Goal: Information Seeking & Learning: Understand process/instructions

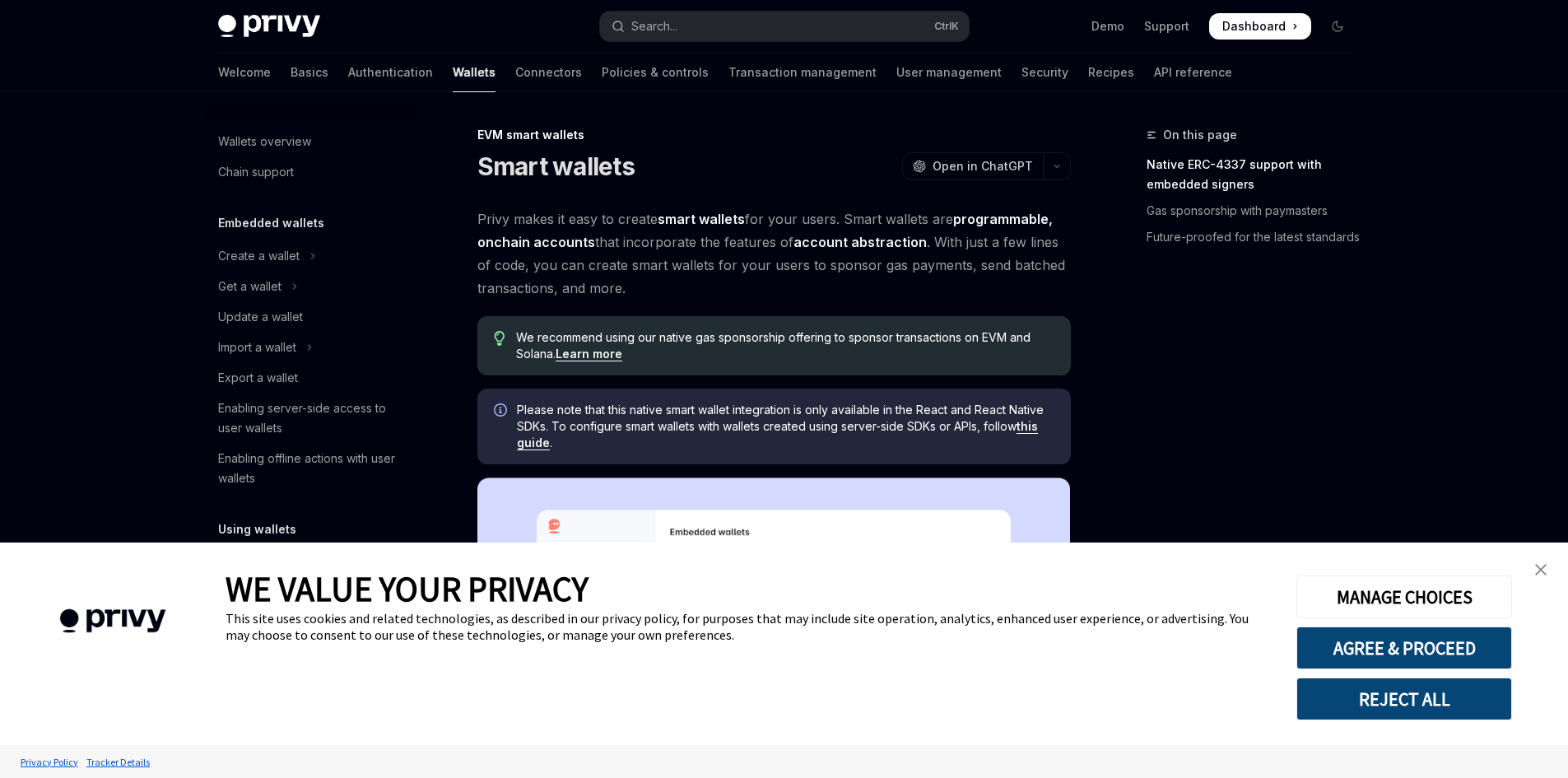
click at [1533, 577] on link "close banner" at bounding box center [1541, 569] width 33 height 33
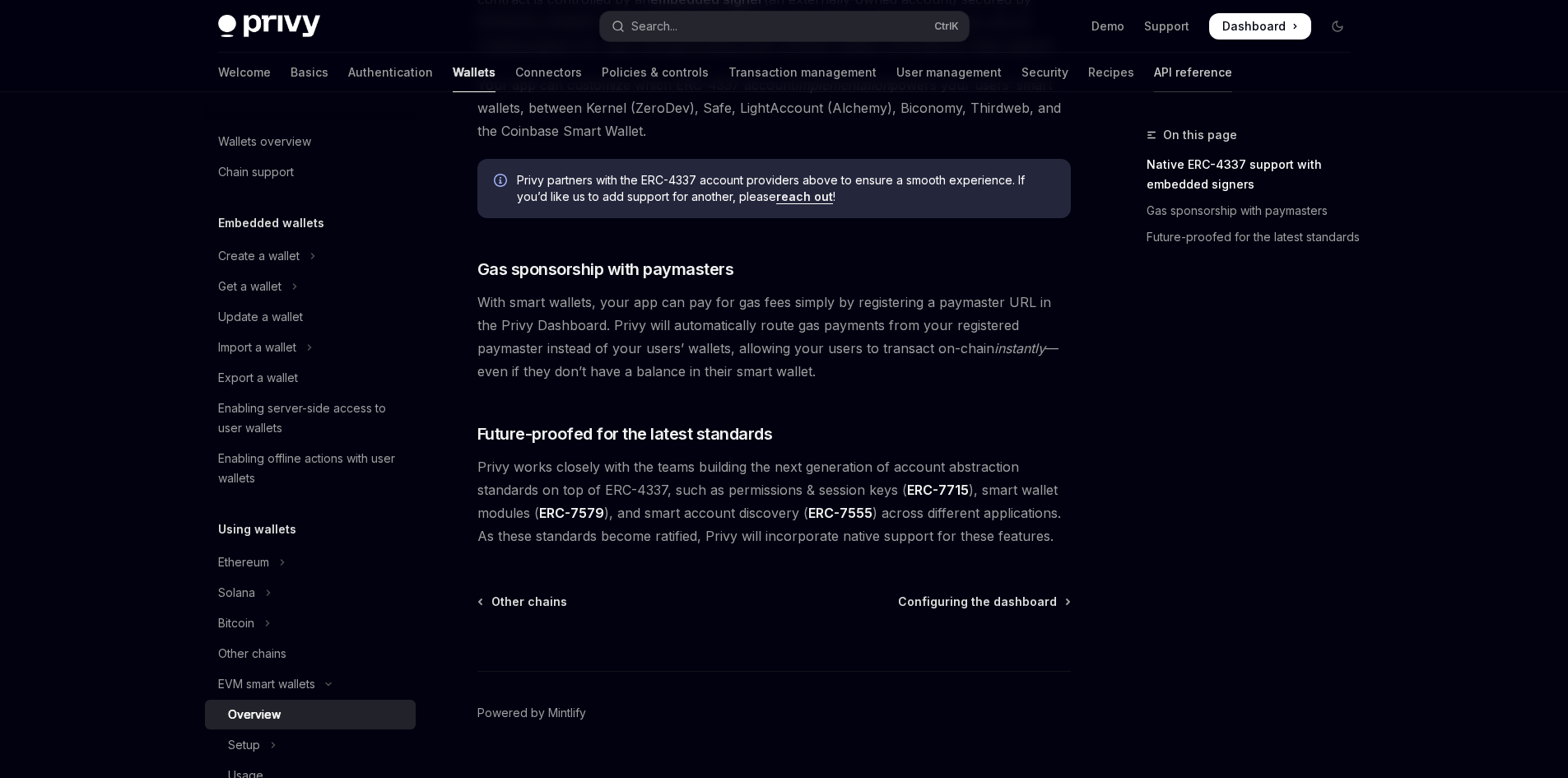
click at [1154, 78] on link "API reference" at bounding box center [1193, 72] width 78 height 40
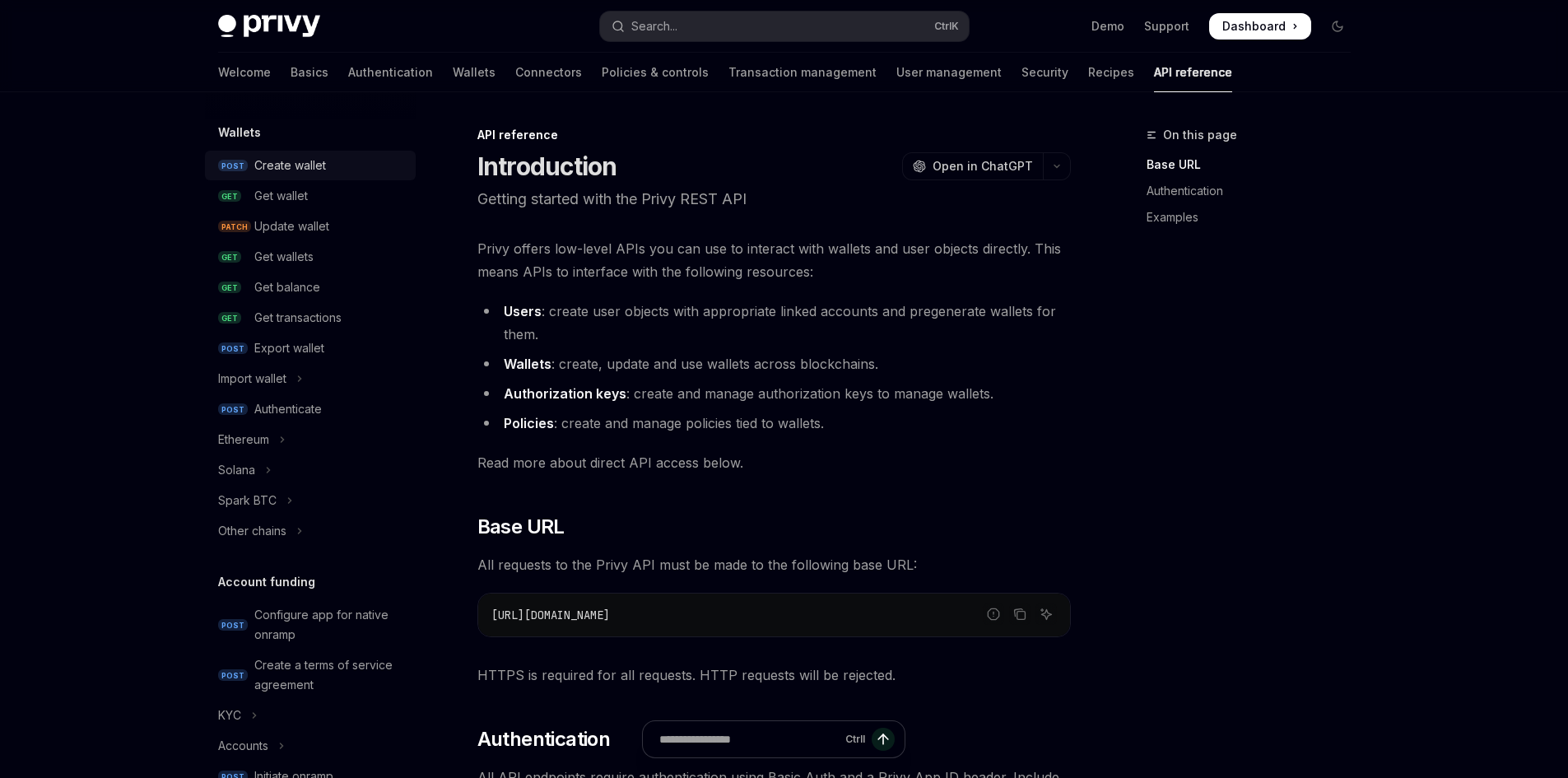
scroll to position [164, 0]
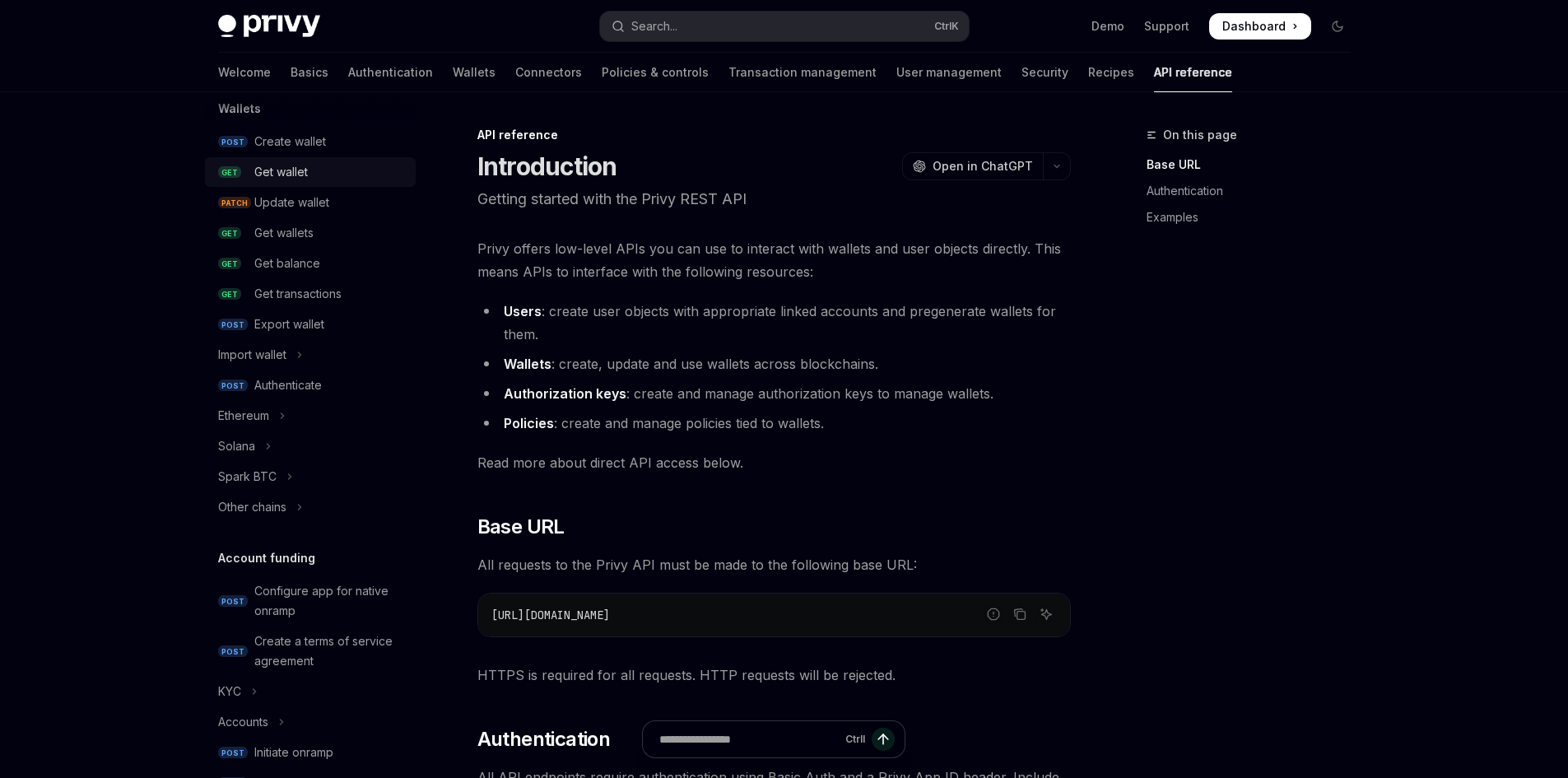
click at [289, 173] on div "Get wallet" at bounding box center [280, 172] width 54 height 19
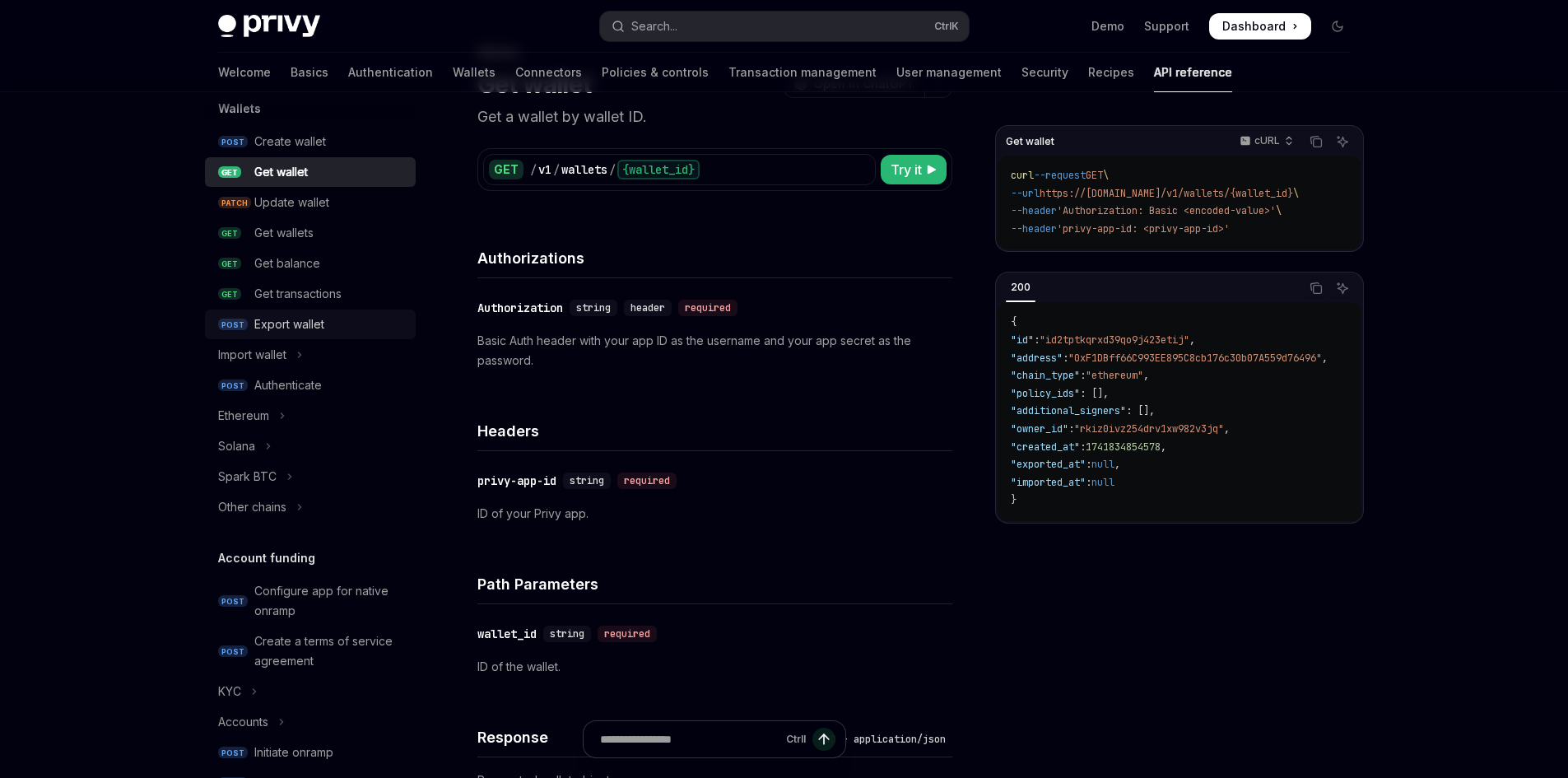
click at [332, 331] on div "Export wallet" at bounding box center [330, 324] width 151 height 19
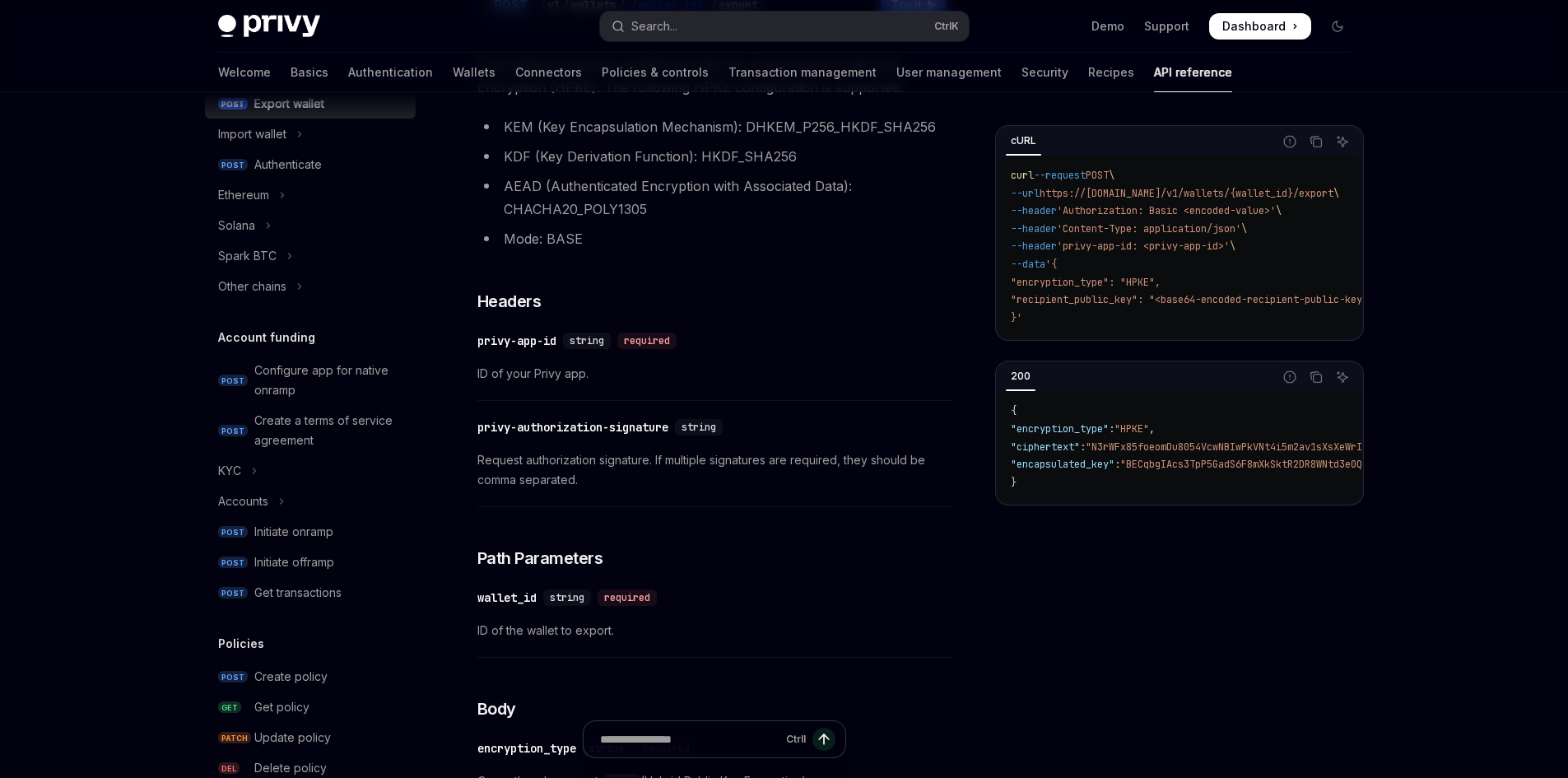
scroll to position [156, 0]
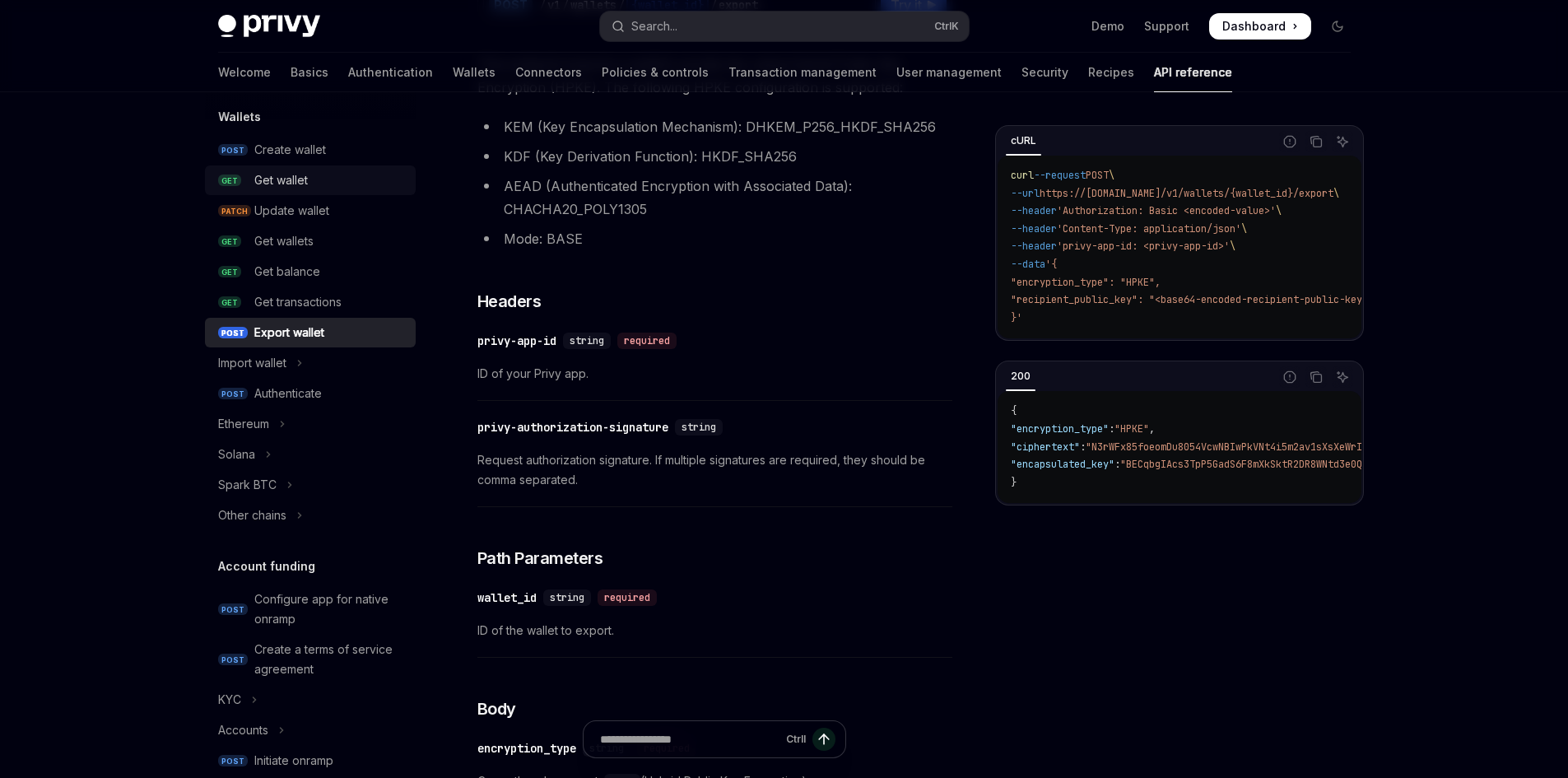
click at [301, 186] on div "Get wallet" at bounding box center [280, 180] width 54 height 19
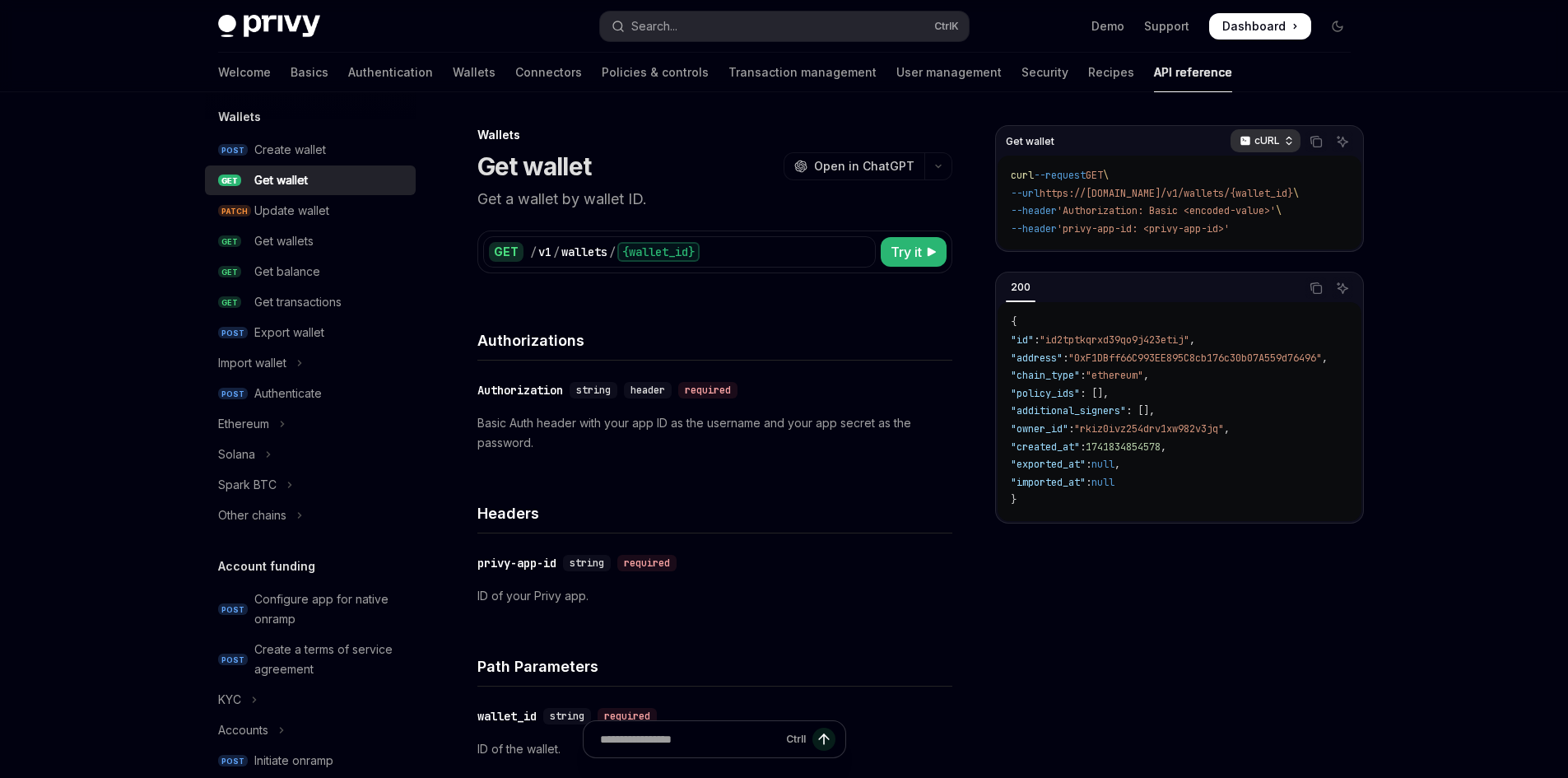
click at [1279, 140] on p "cURL" at bounding box center [1267, 141] width 25 height 13
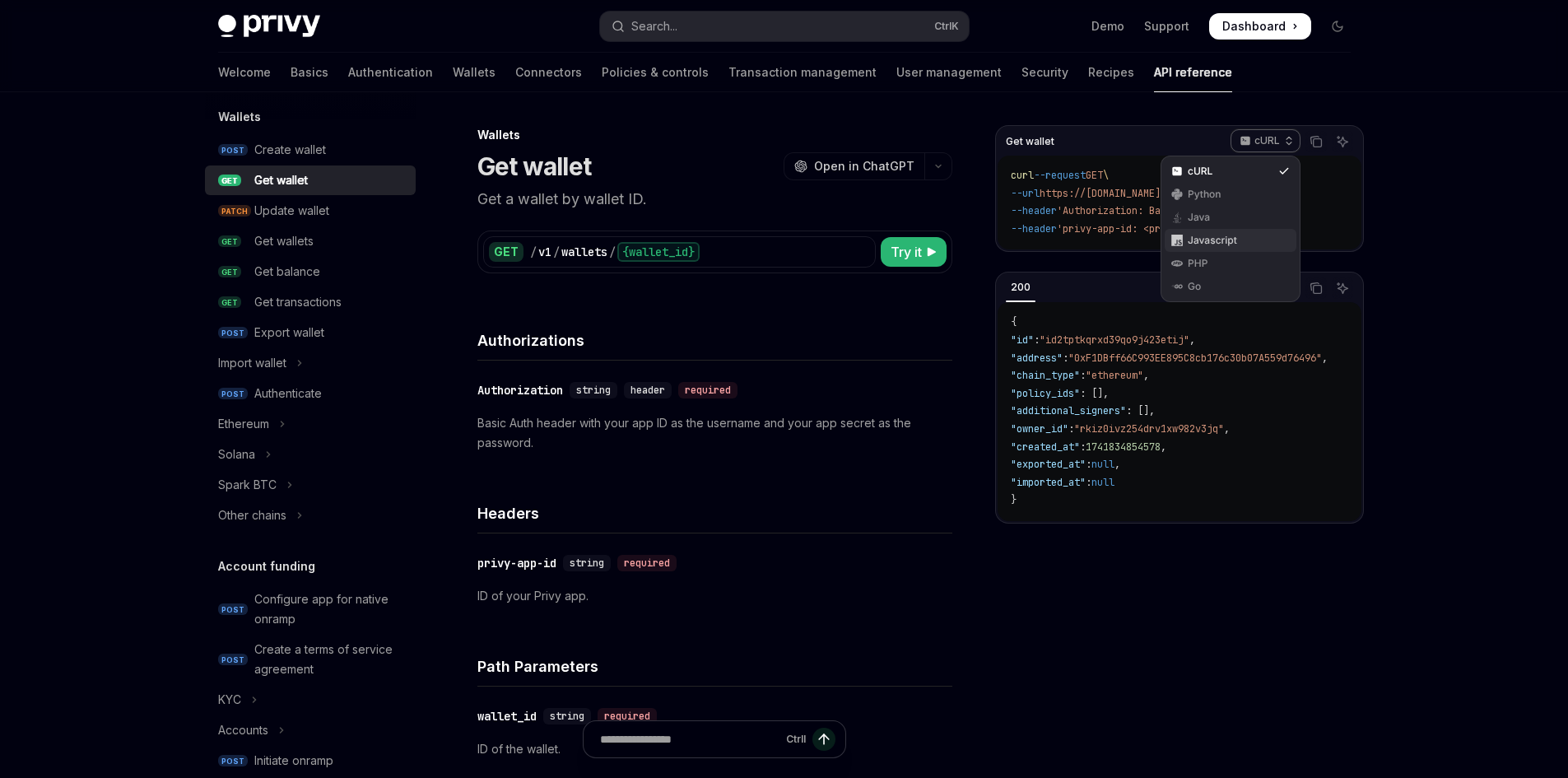
click at [1230, 240] on div "Javascript" at bounding box center [1230, 240] width 85 height 13
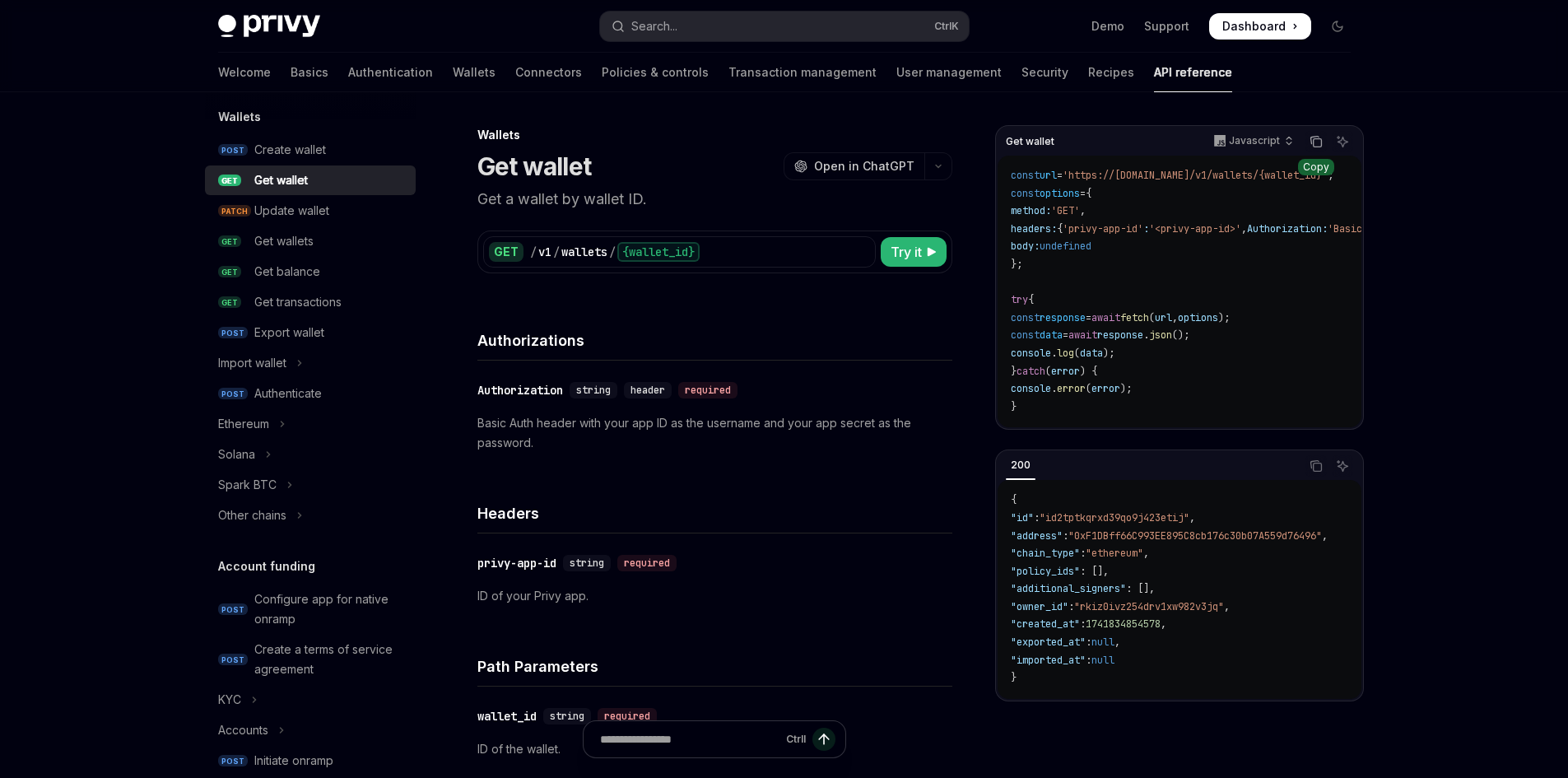
click at [1315, 148] on icon "Copy the contents from the code block" at bounding box center [1317, 142] width 8 height 8
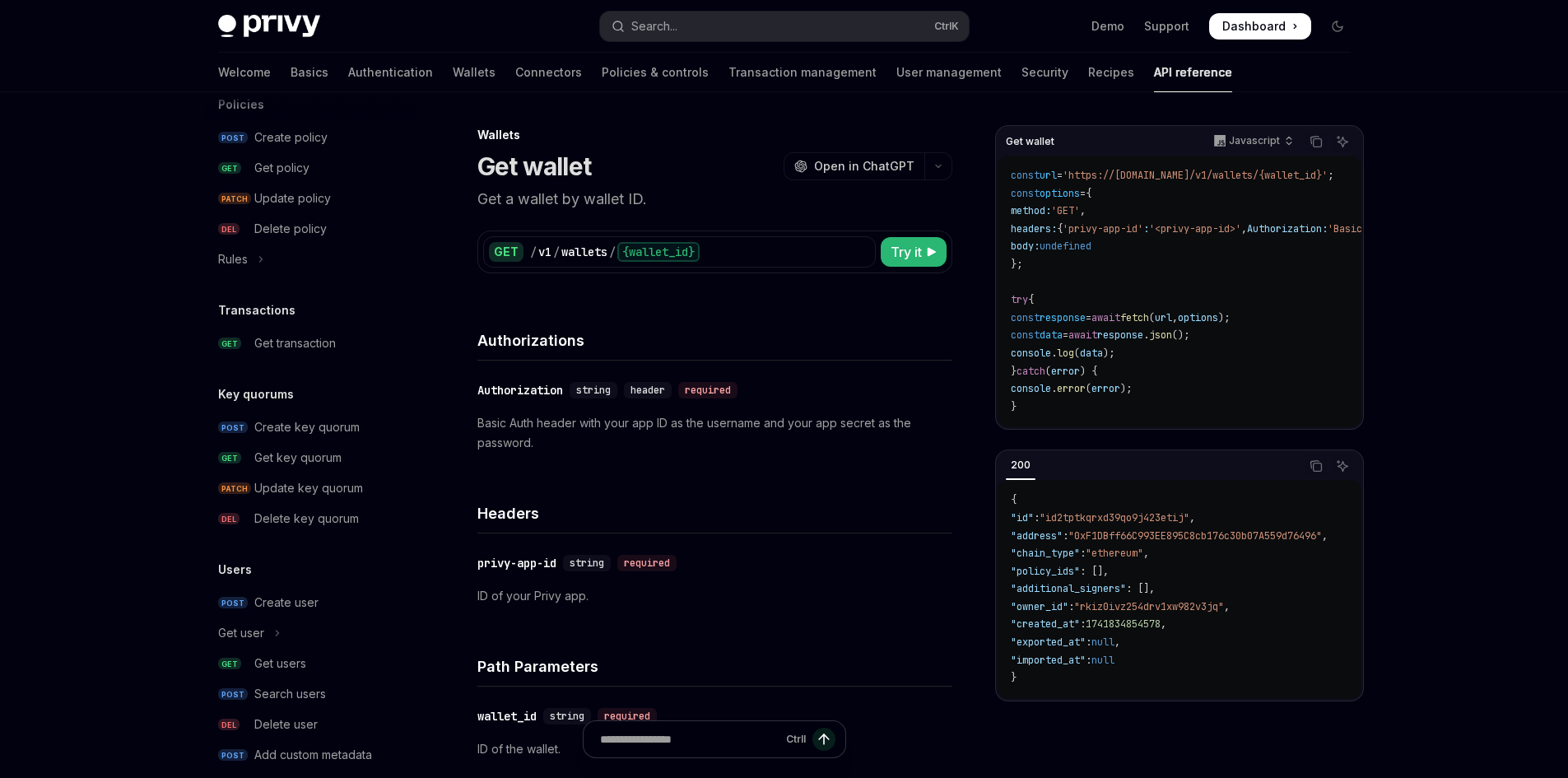
scroll to position [980, 0]
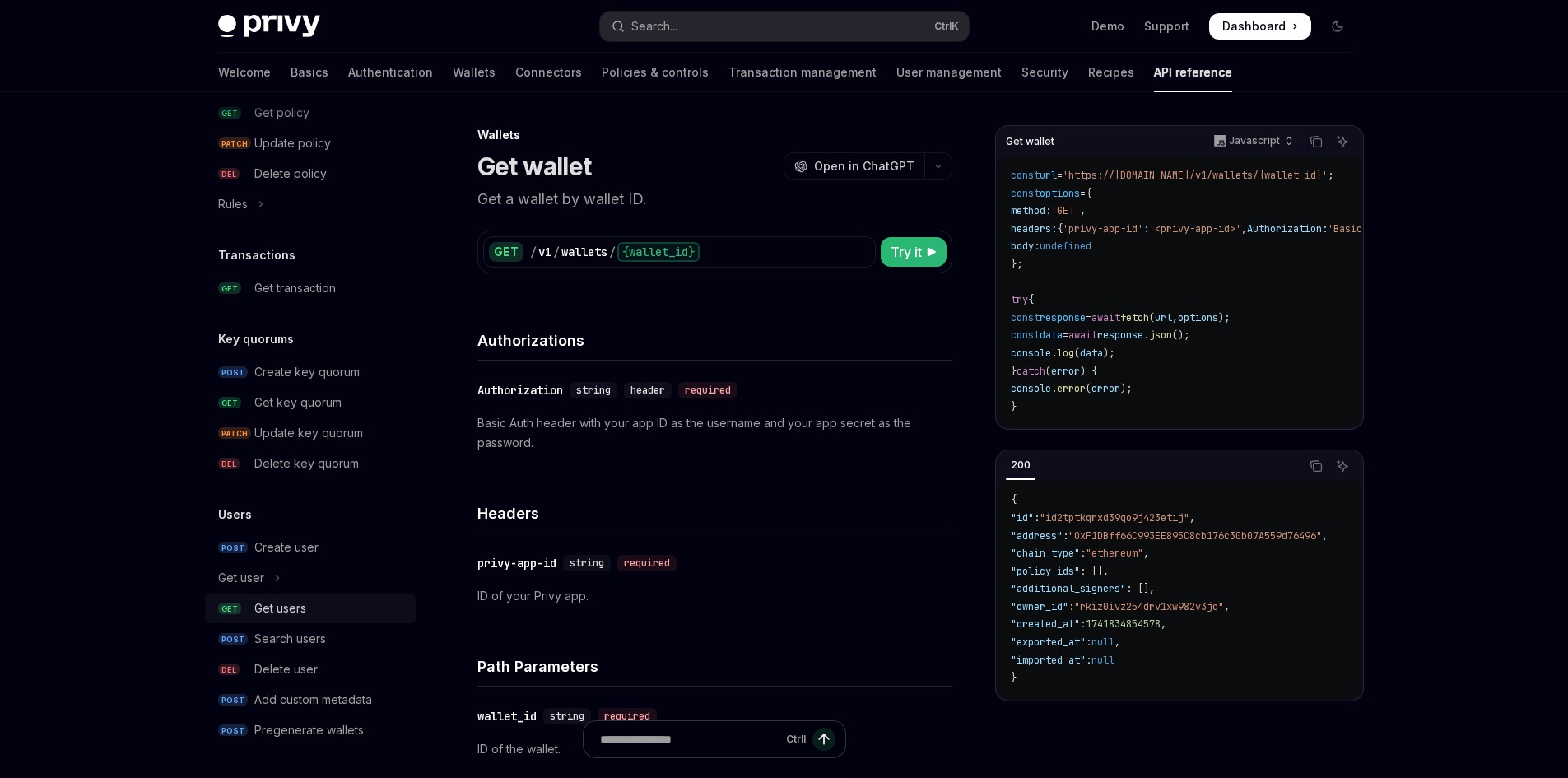
click at [331, 610] on div "Get users" at bounding box center [330, 608] width 151 height 19
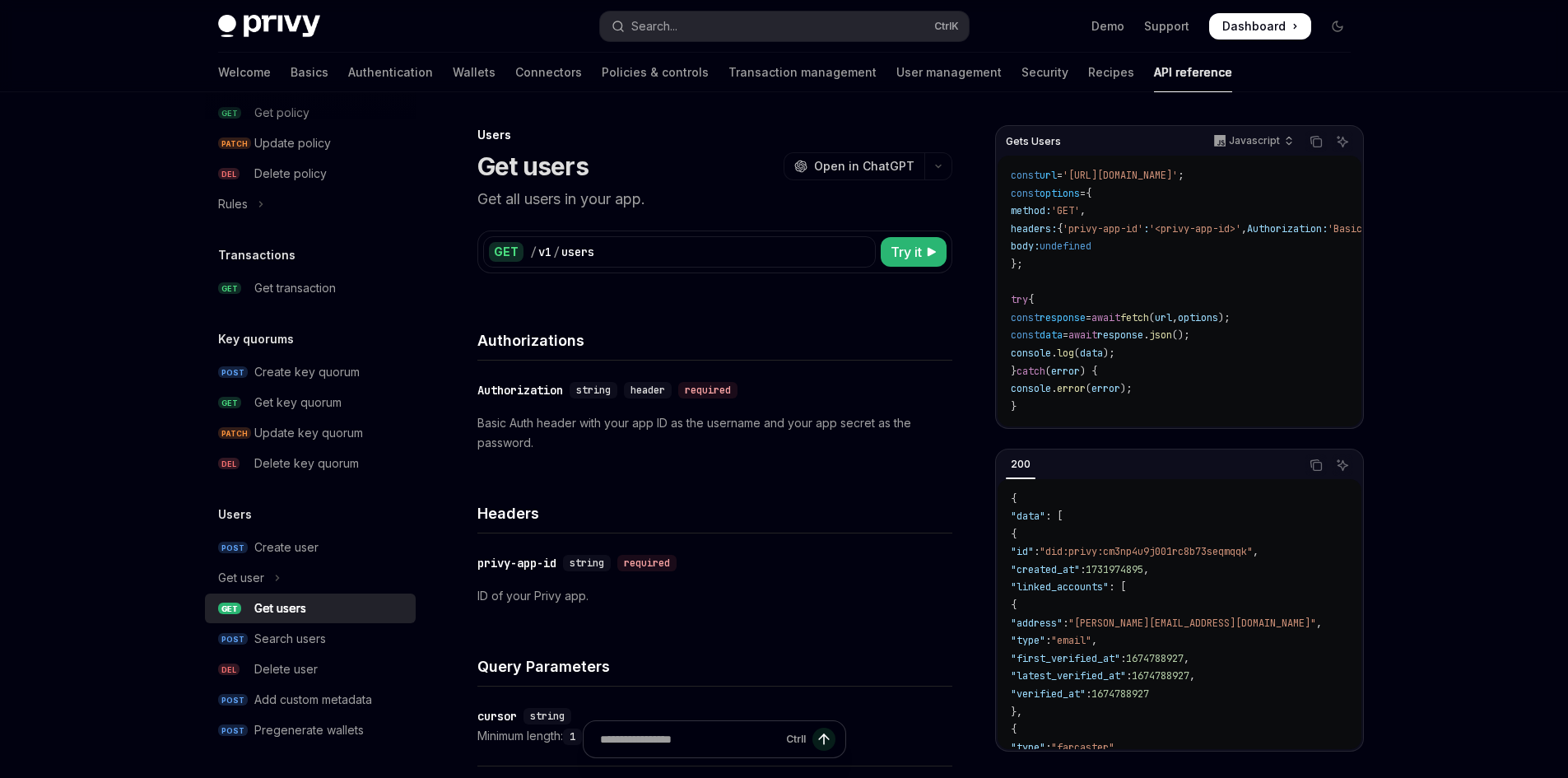
type textarea "*"
click at [1178, 172] on span "'[URL][DOMAIN_NAME]'" at bounding box center [1120, 175] width 115 height 13
copy span "users"
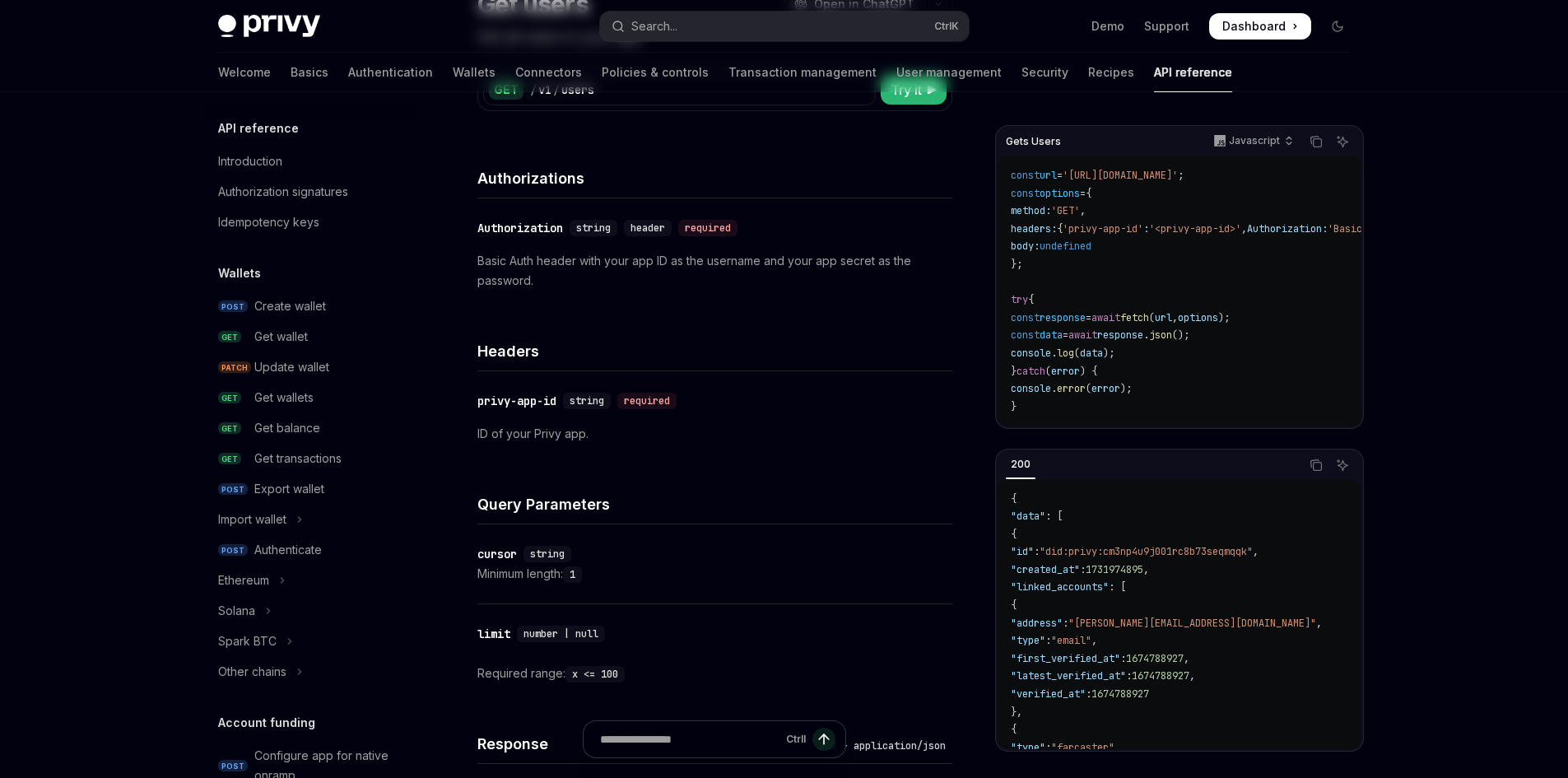
scroll to position [164, 0]
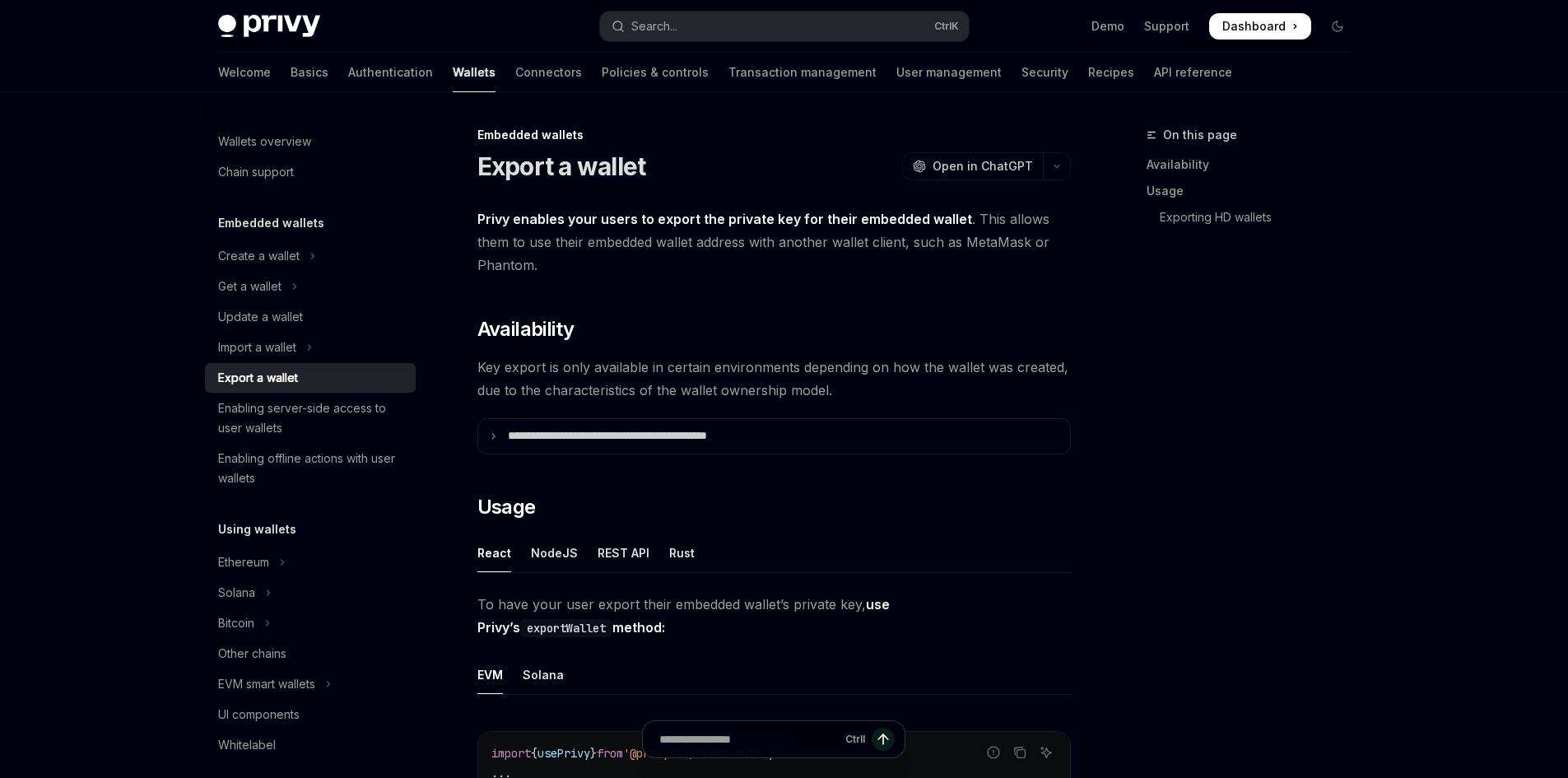
scroll to position [425, 0]
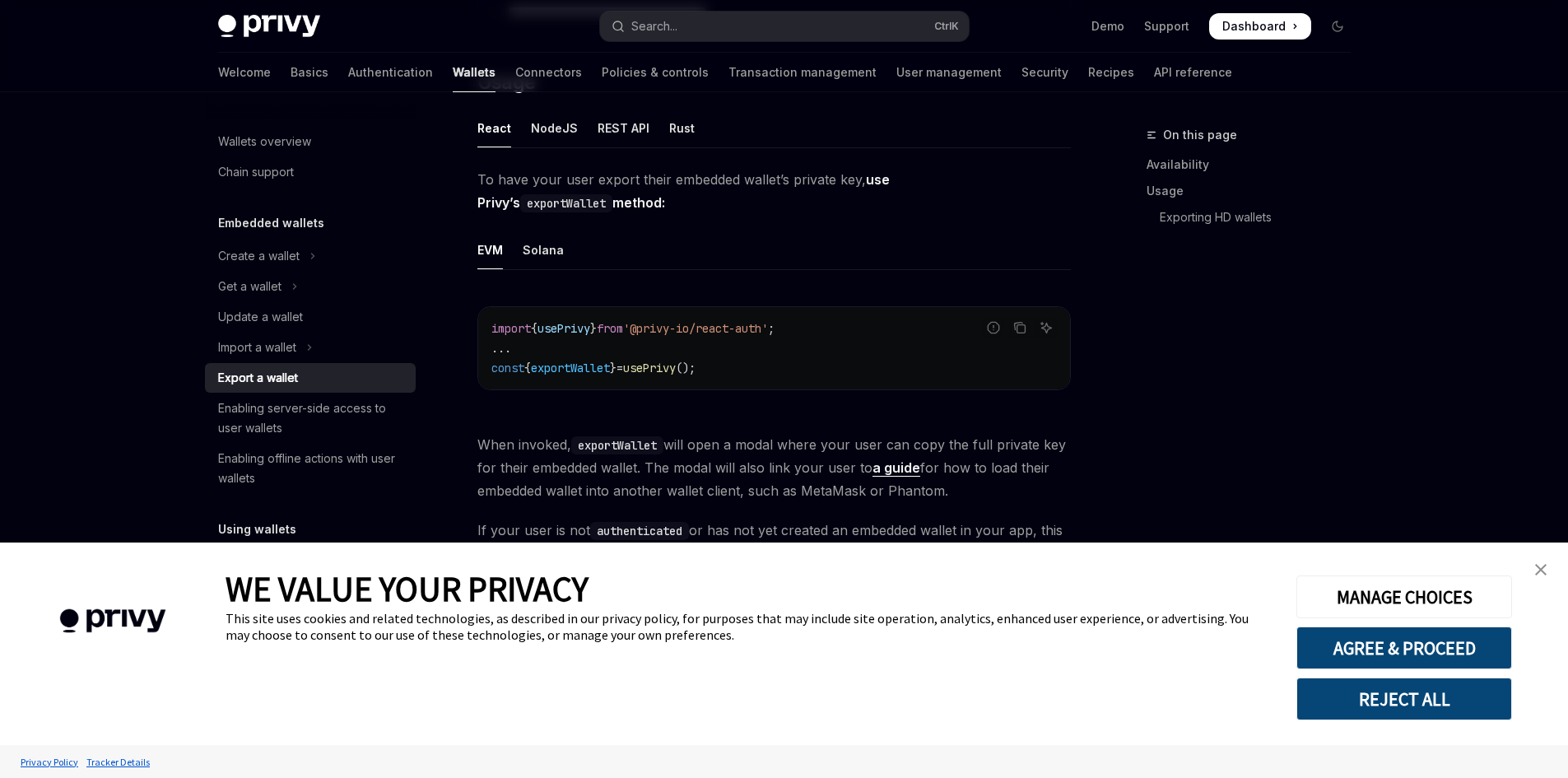
click at [1544, 572] on img "close banner" at bounding box center [1541, 570] width 11 height 11
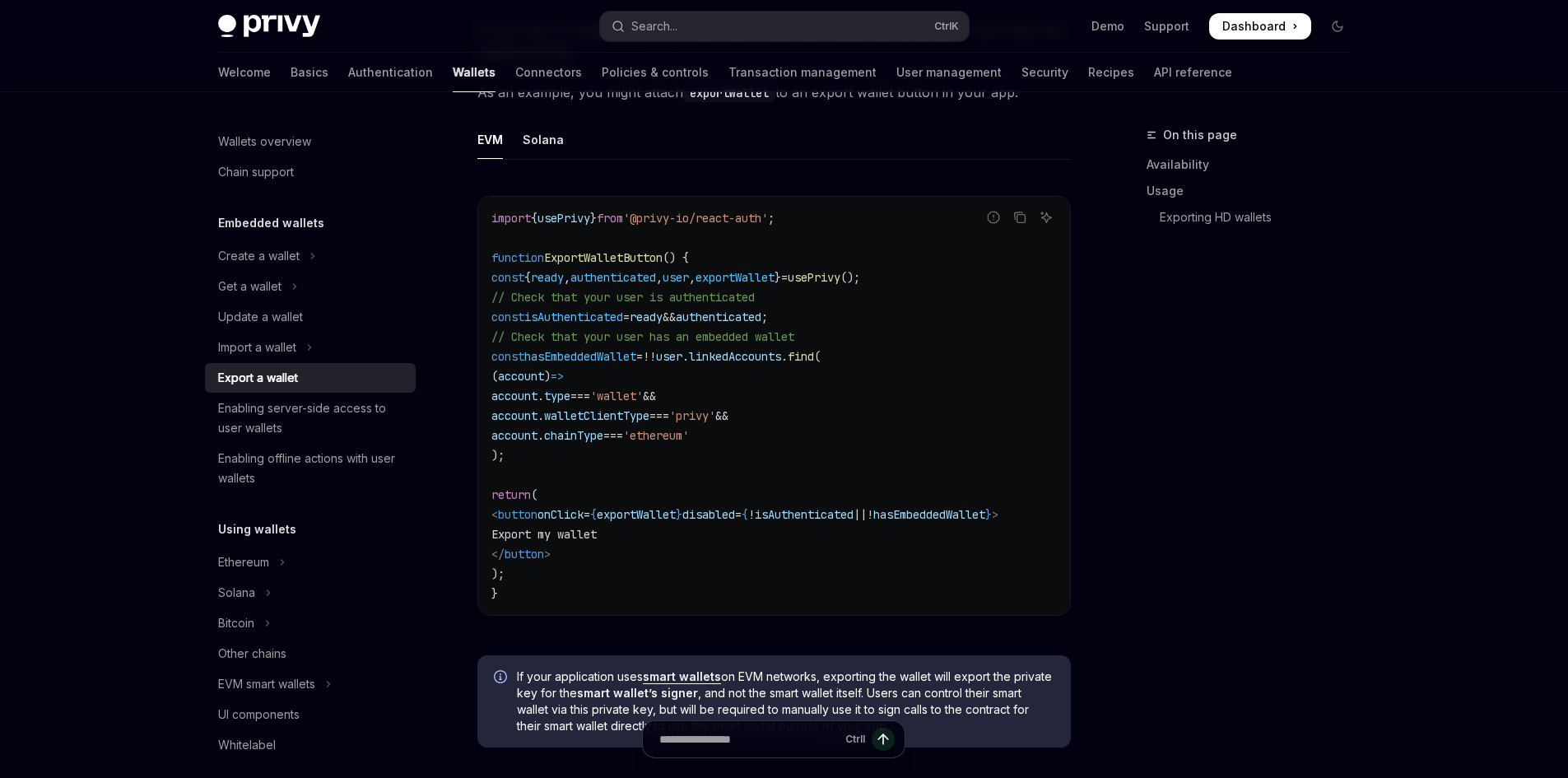
scroll to position [919, 0]
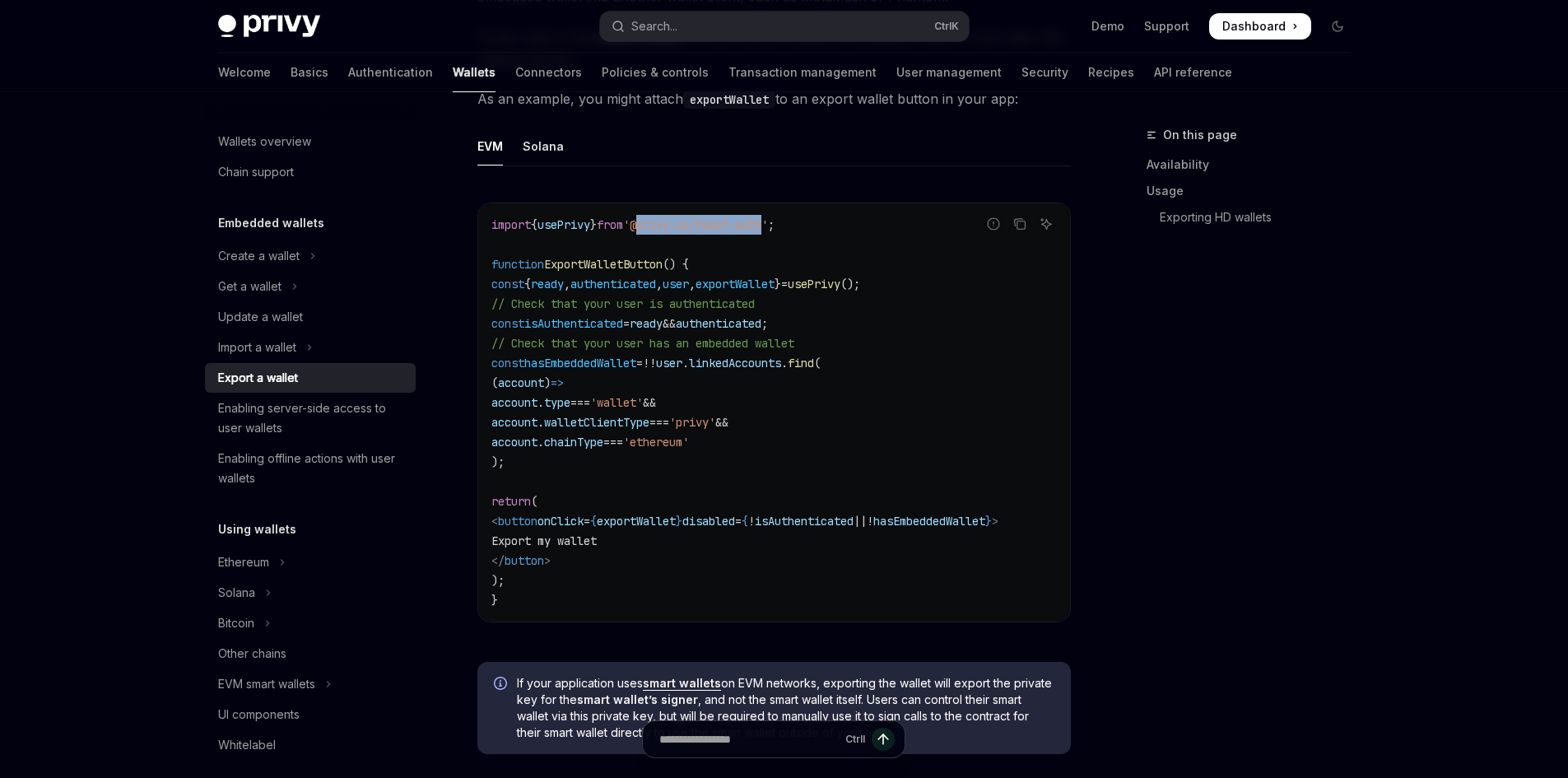
drag, startPoint x: 657, startPoint y: 222, endPoint x: 792, endPoint y: 230, distance: 135.2
click at [768, 230] on span "'@privy-io/react-auth'" at bounding box center [695, 224] width 145 height 15
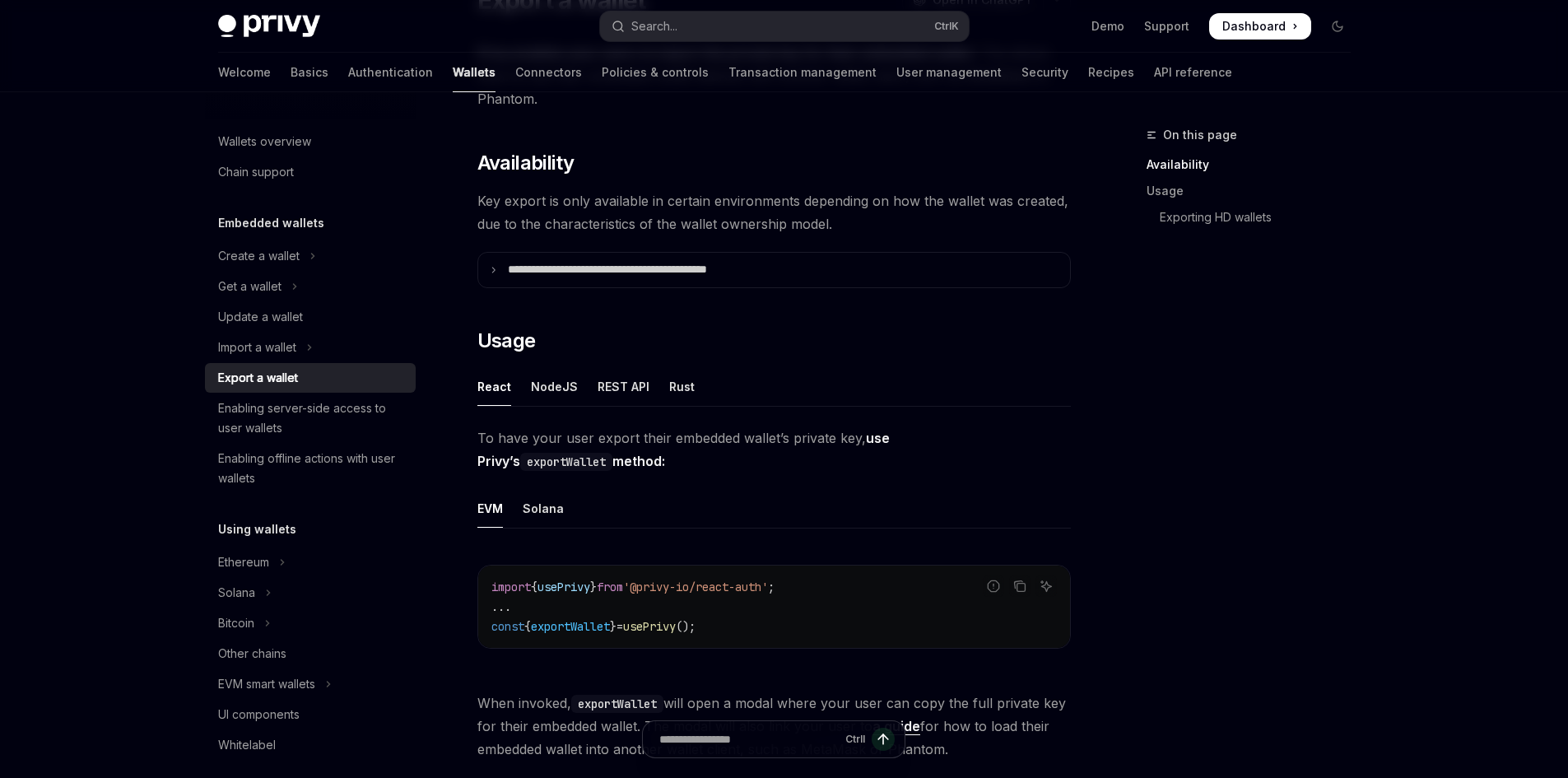
scroll to position [96, 0]
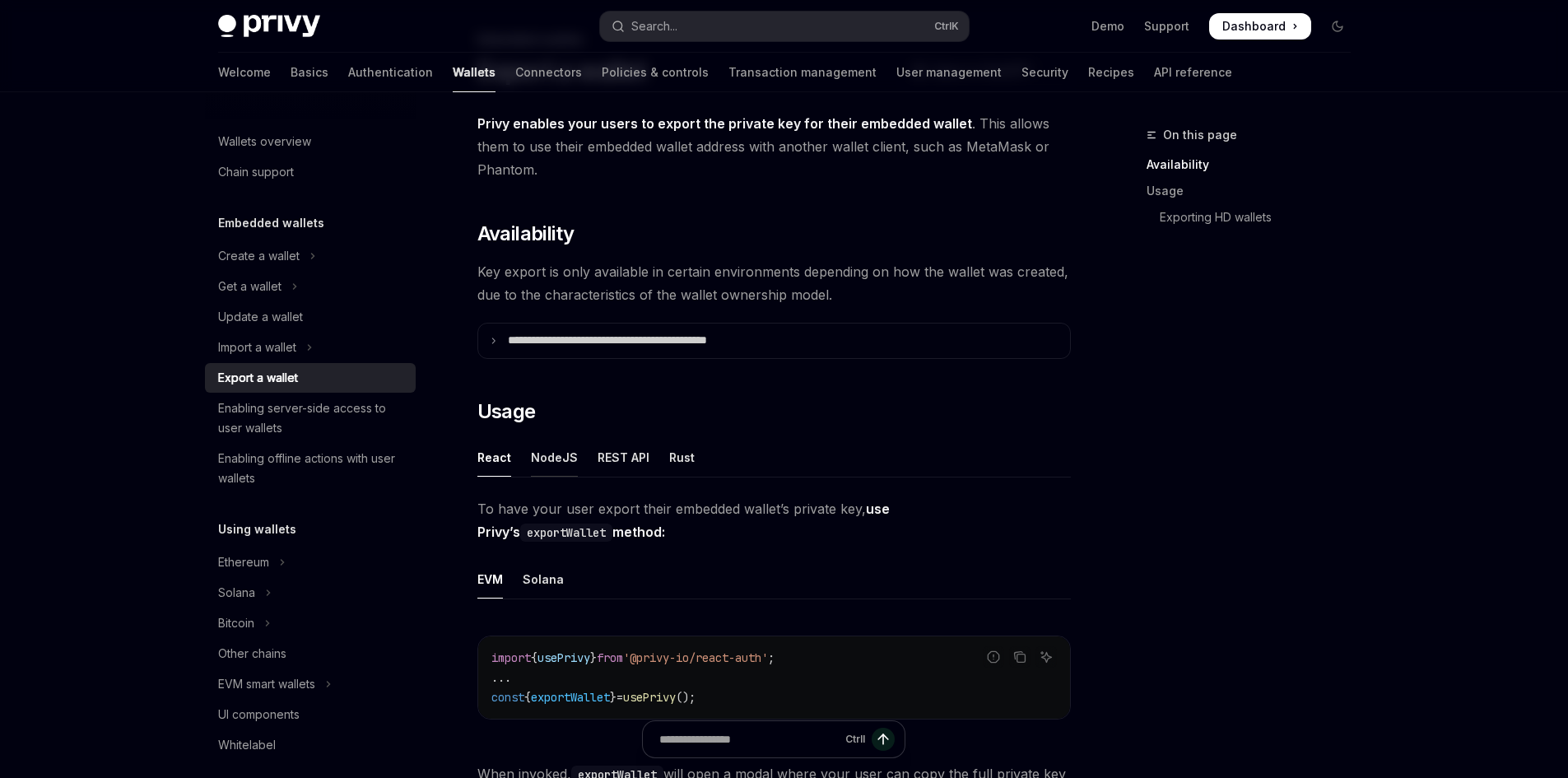
click at [565, 464] on div "NodeJS" at bounding box center [554, 457] width 47 height 39
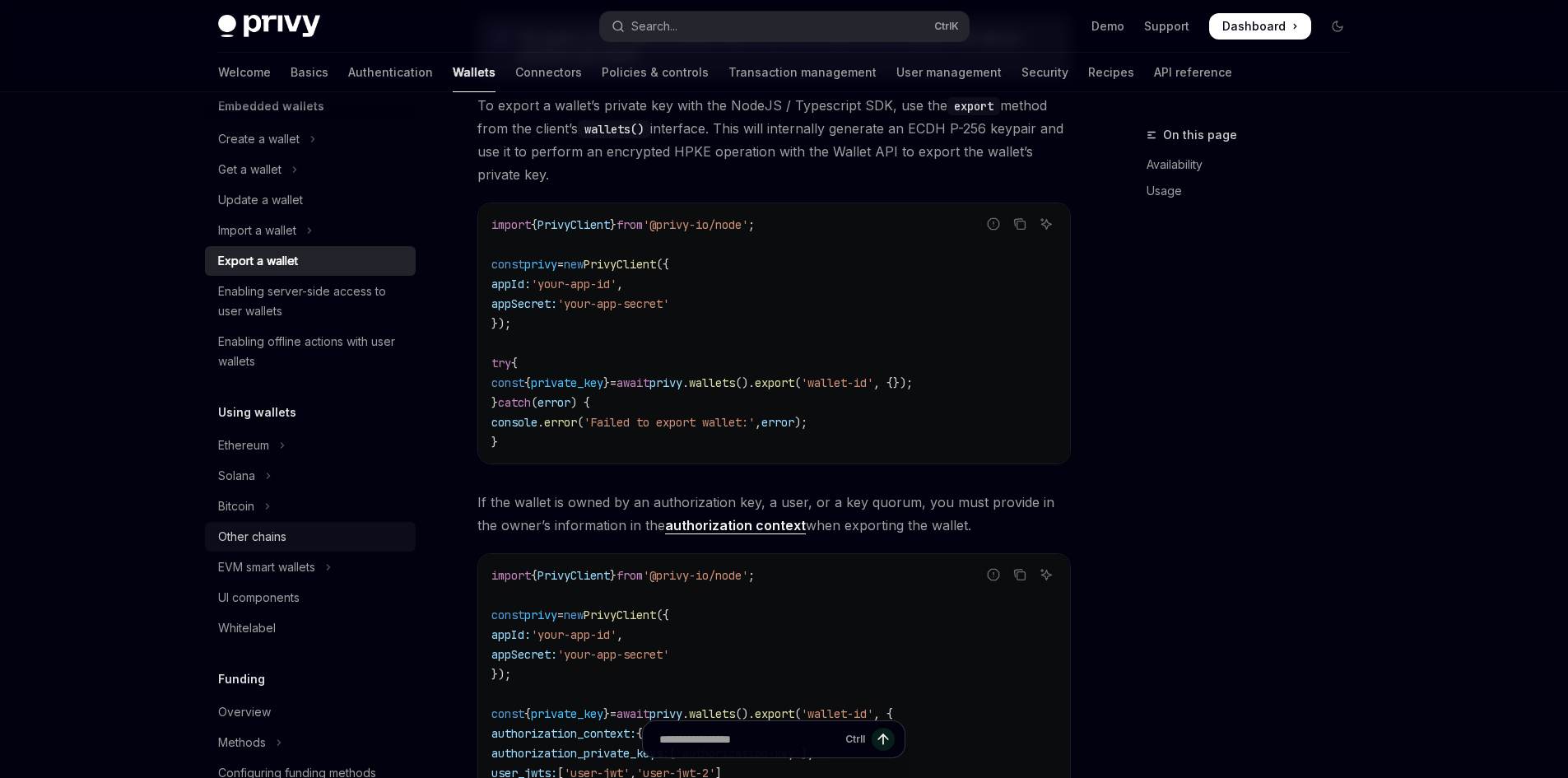
scroll to position [164, 0]
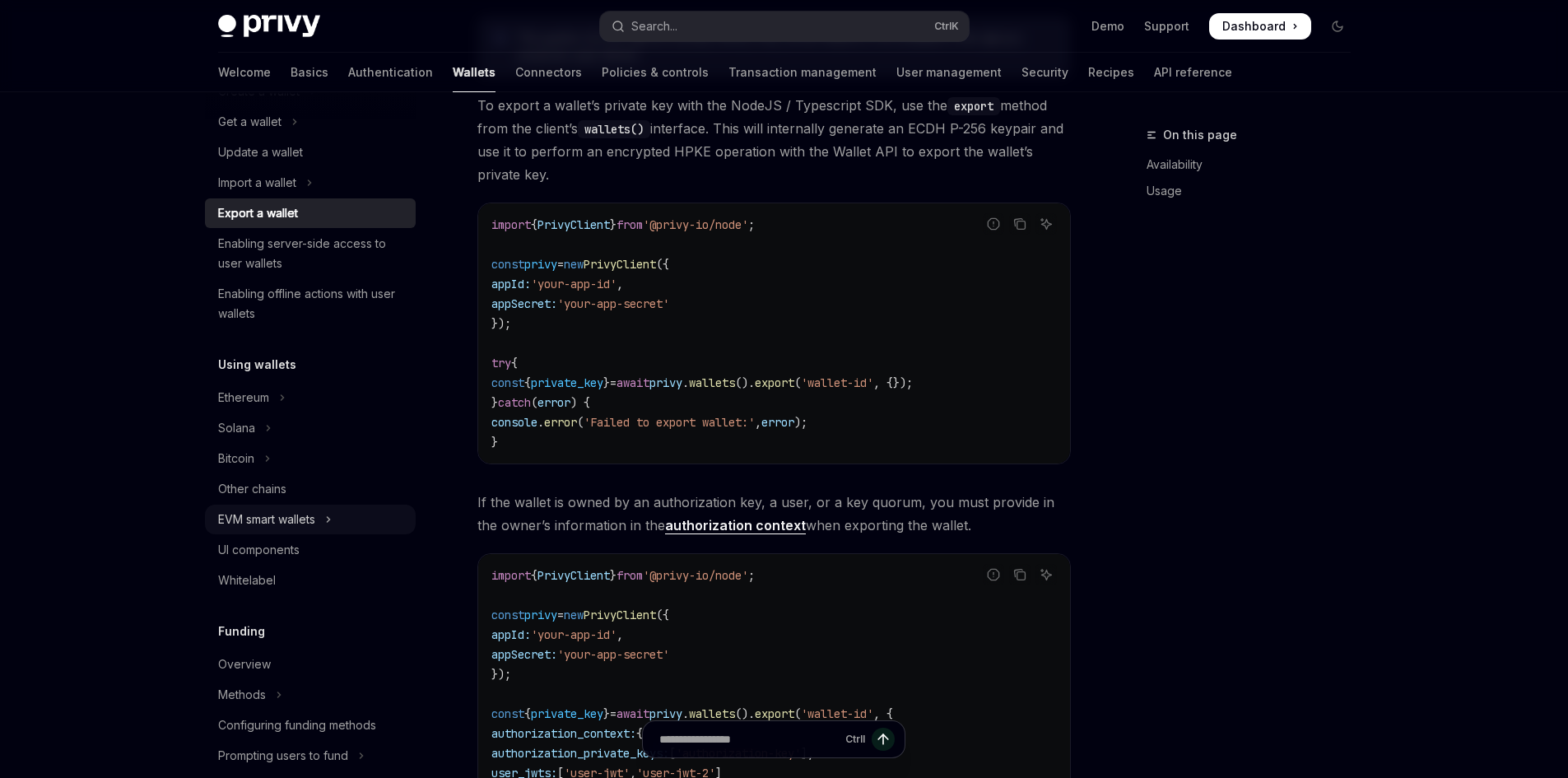
click at [331, 520] on icon "Toggle EVM smart wallets section" at bounding box center [328, 520] width 6 height 19
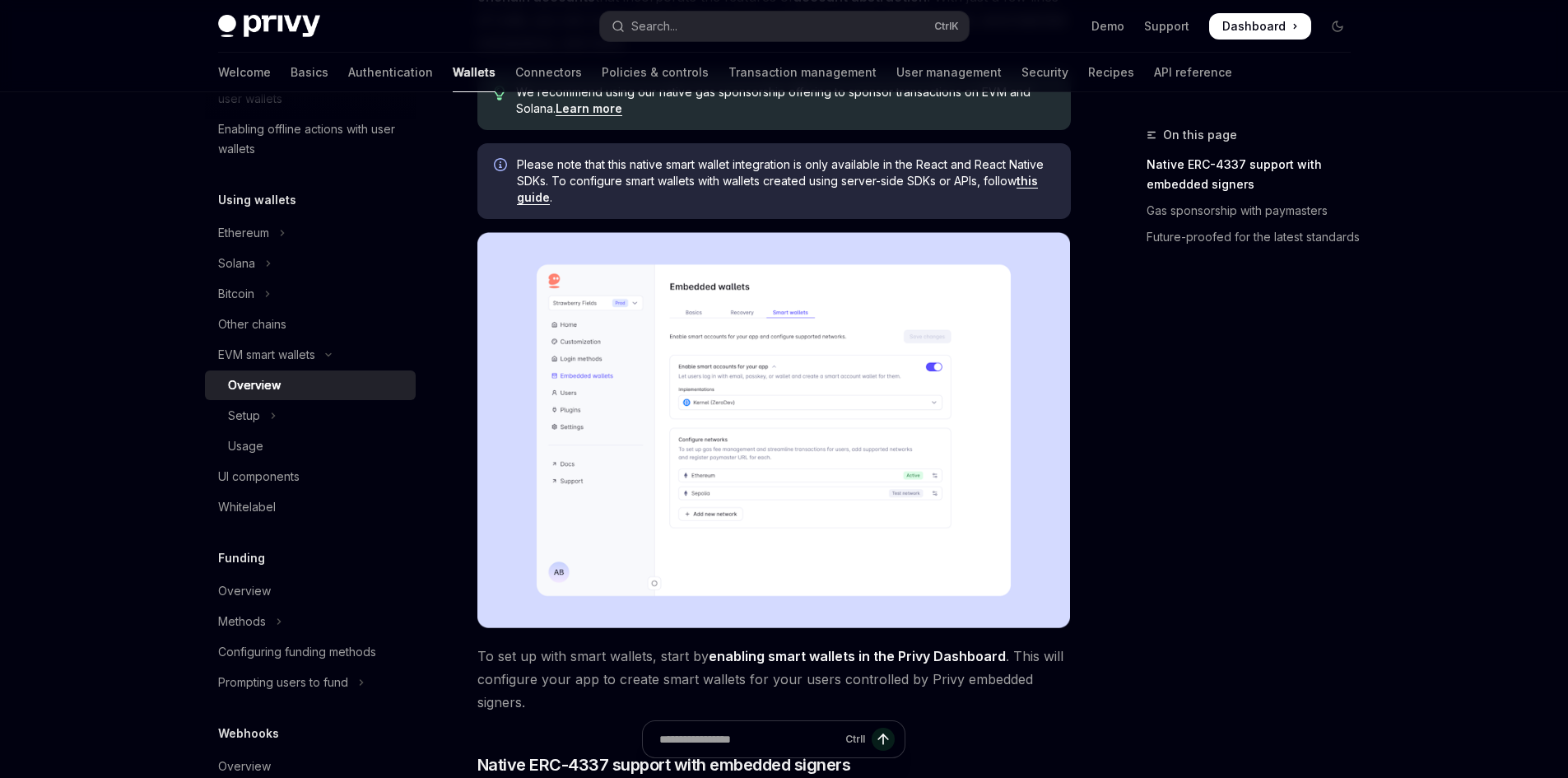
scroll to position [247, 0]
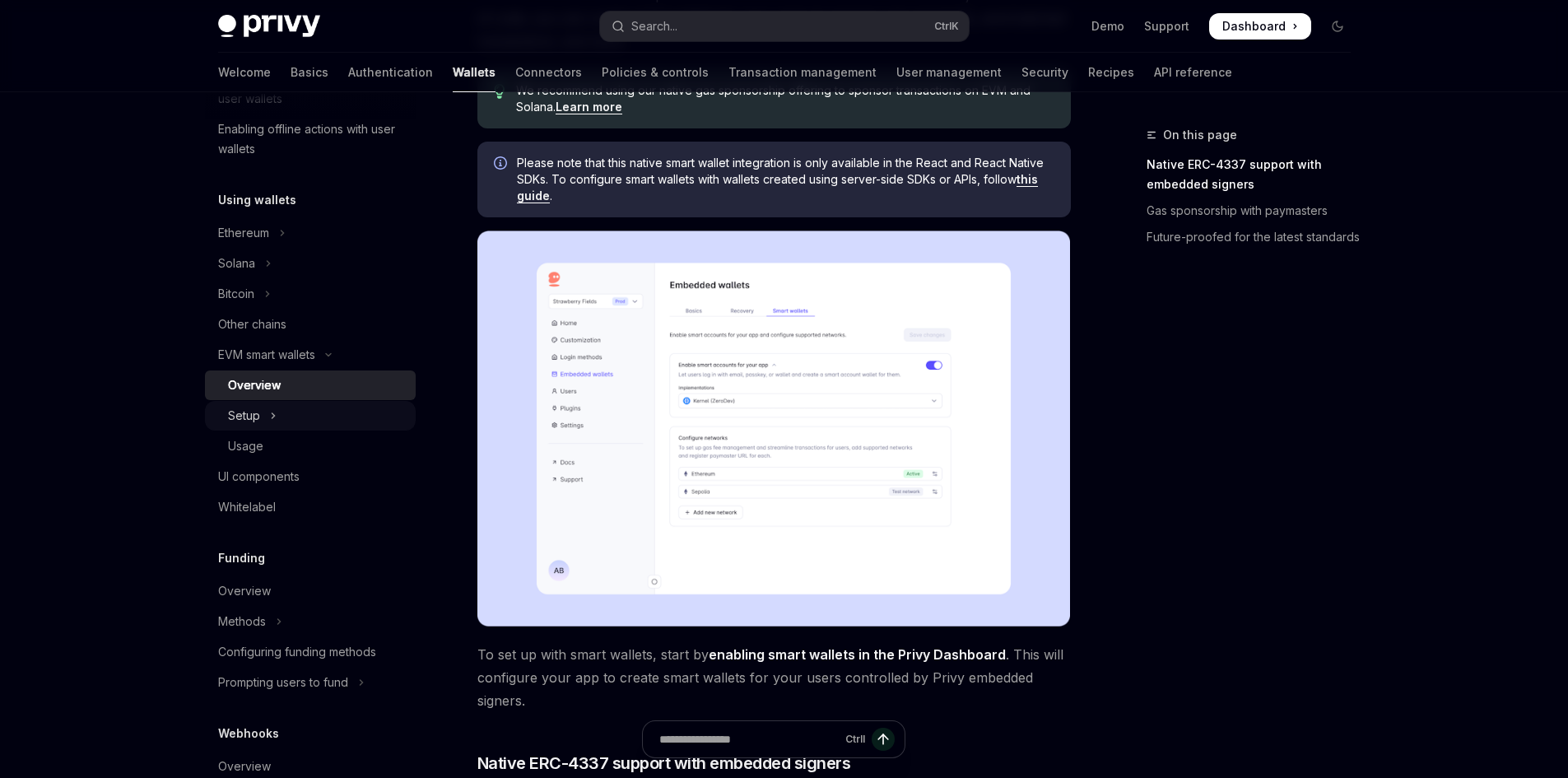
click at [250, 418] on div "Setup" at bounding box center [243, 416] width 33 height 19
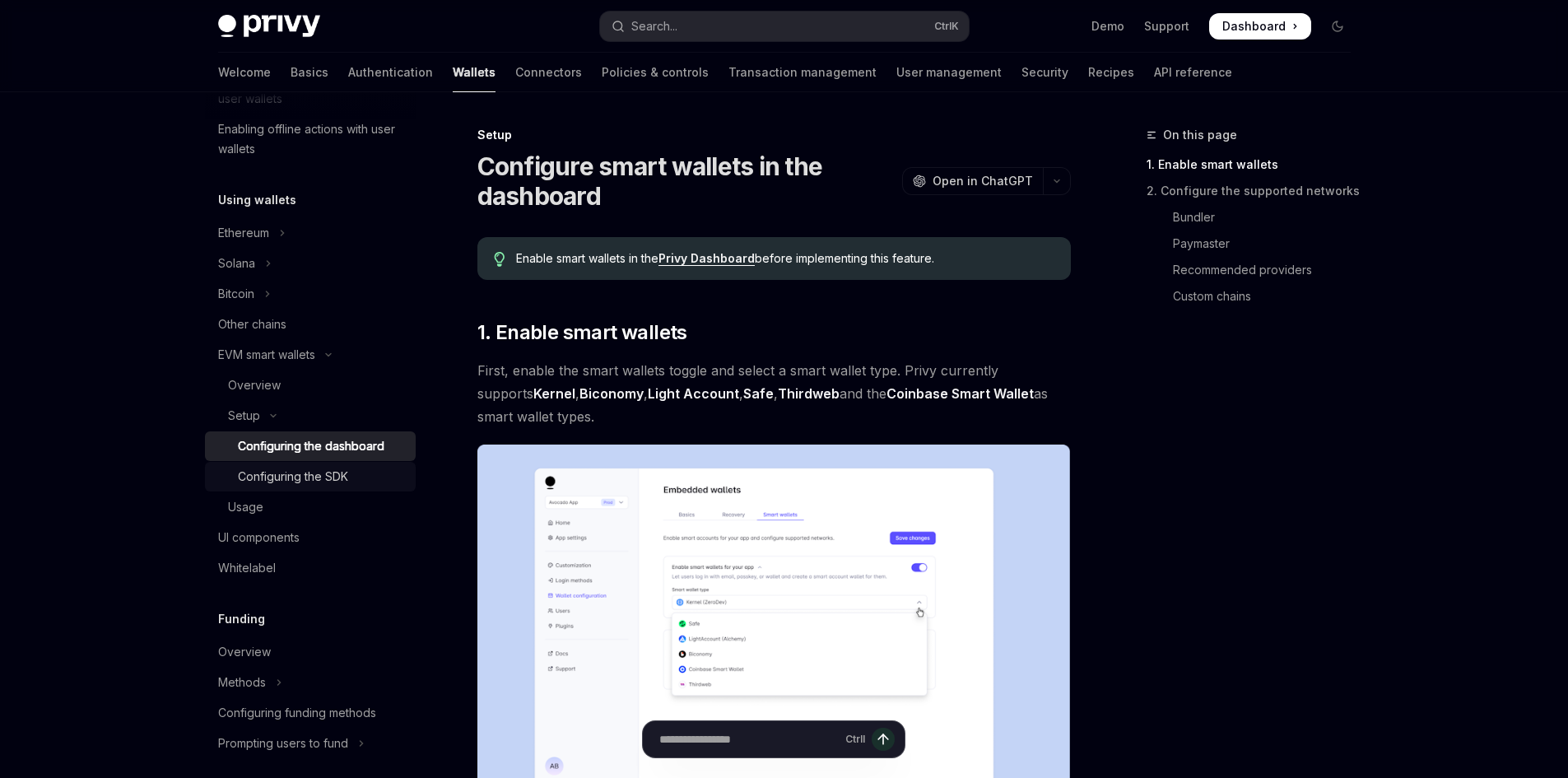
click at [341, 476] on div "Configuring the SDK" at bounding box center [294, 476] width 111 height 19
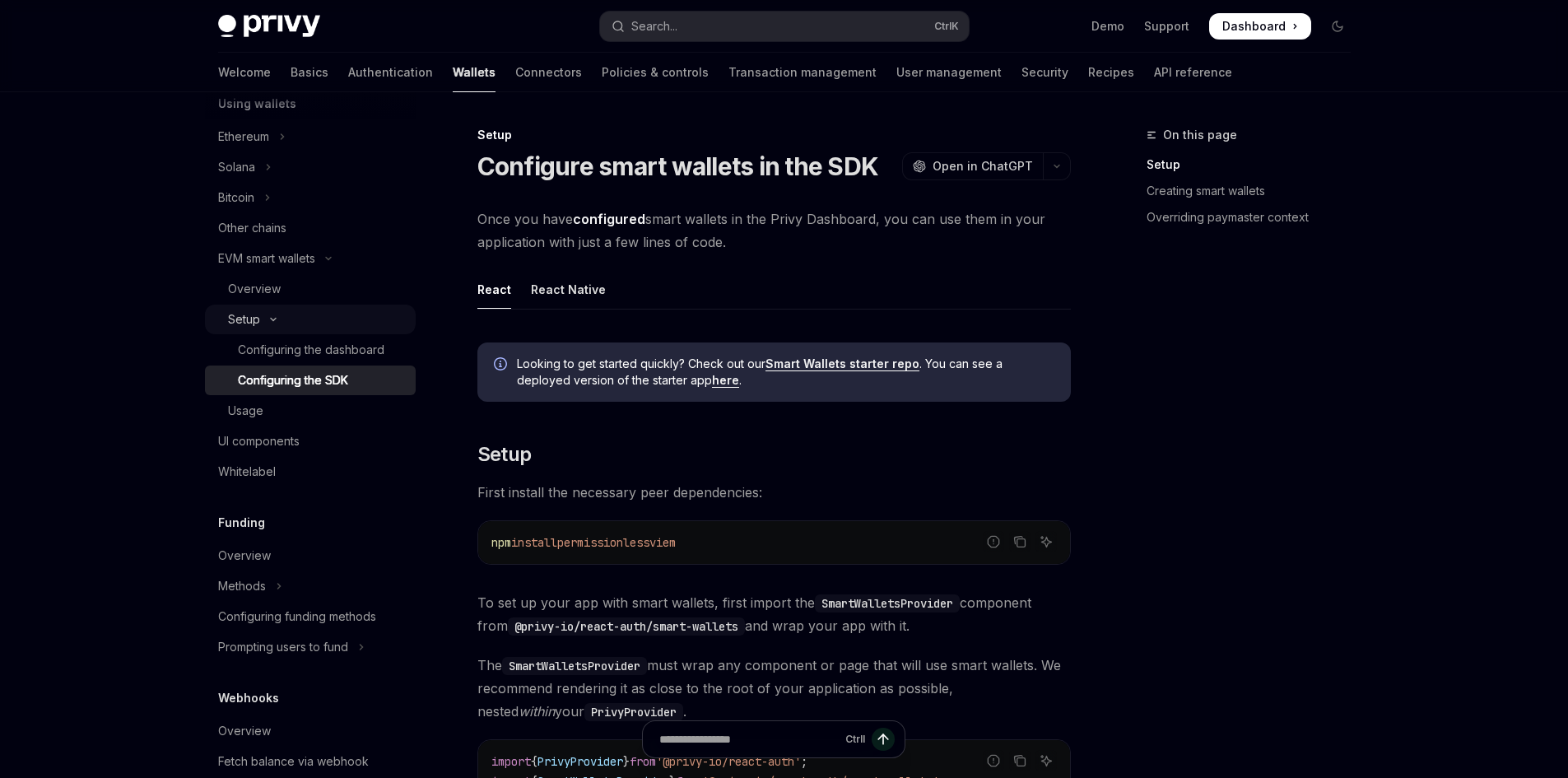
scroll to position [494, 0]
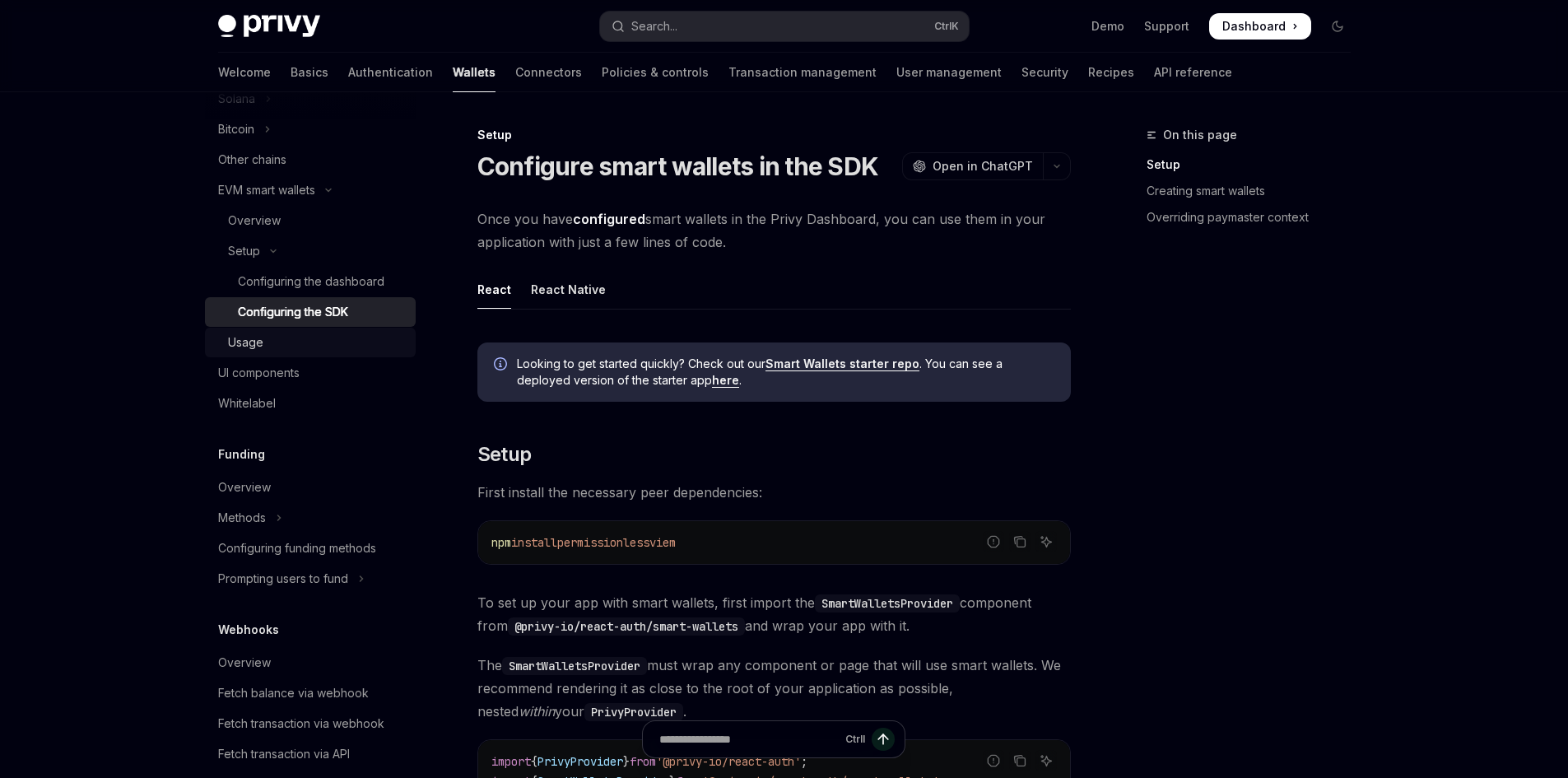
click at [268, 349] on div "Usage" at bounding box center [316, 342] width 178 height 19
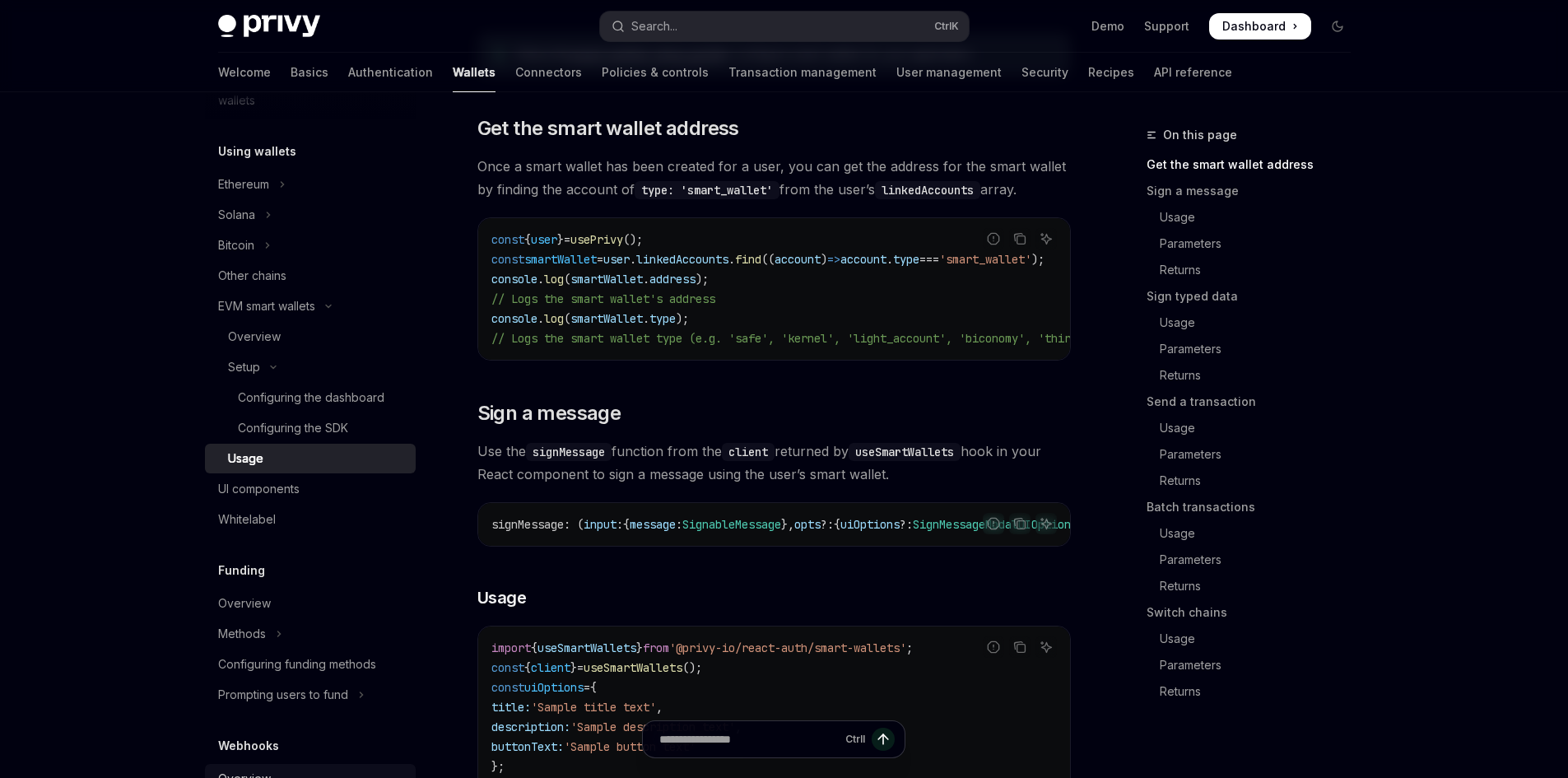
scroll to position [314, 0]
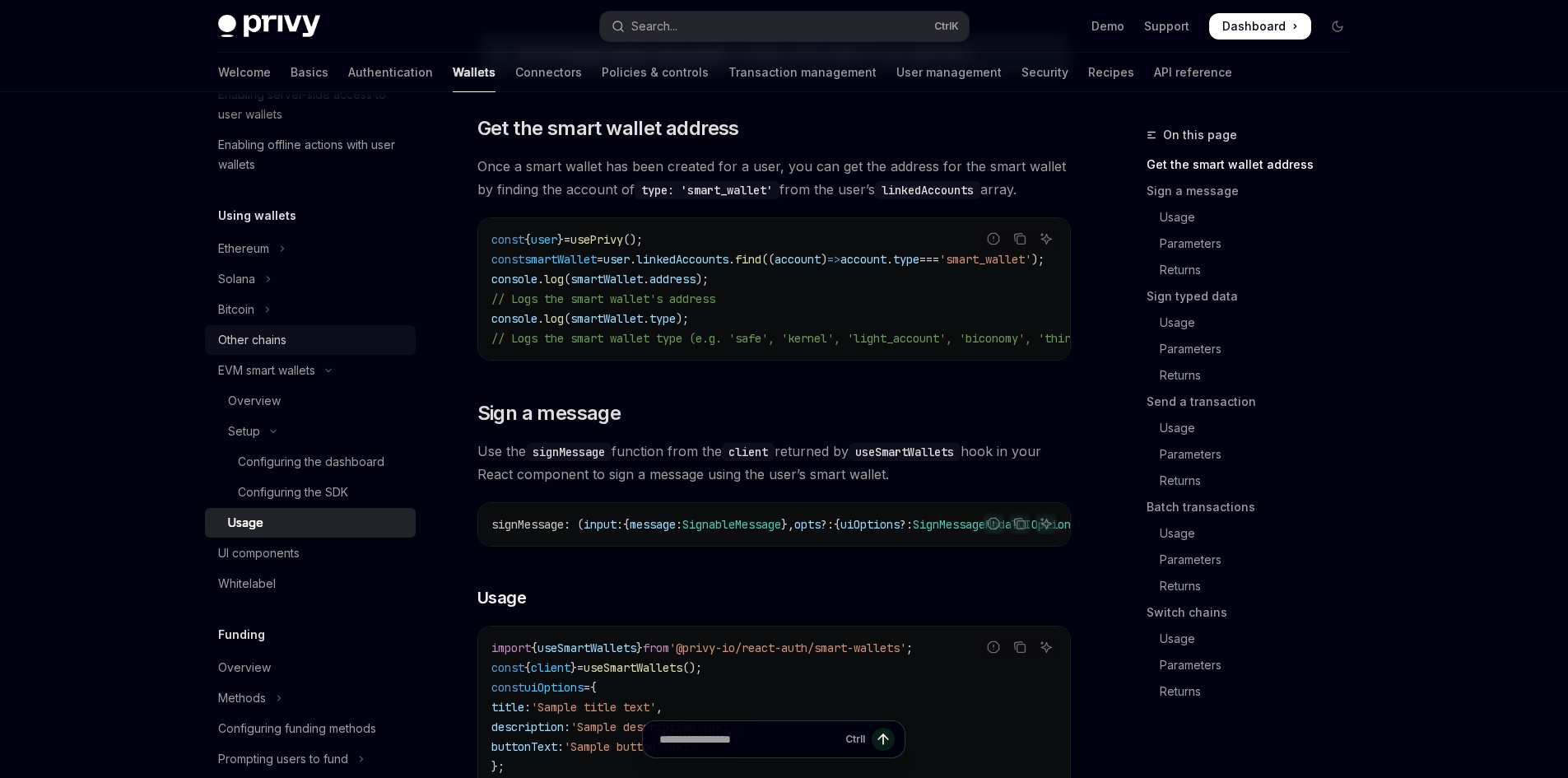
click at [294, 345] on div "Other chains" at bounding box center [312, 340] width 188 height 19
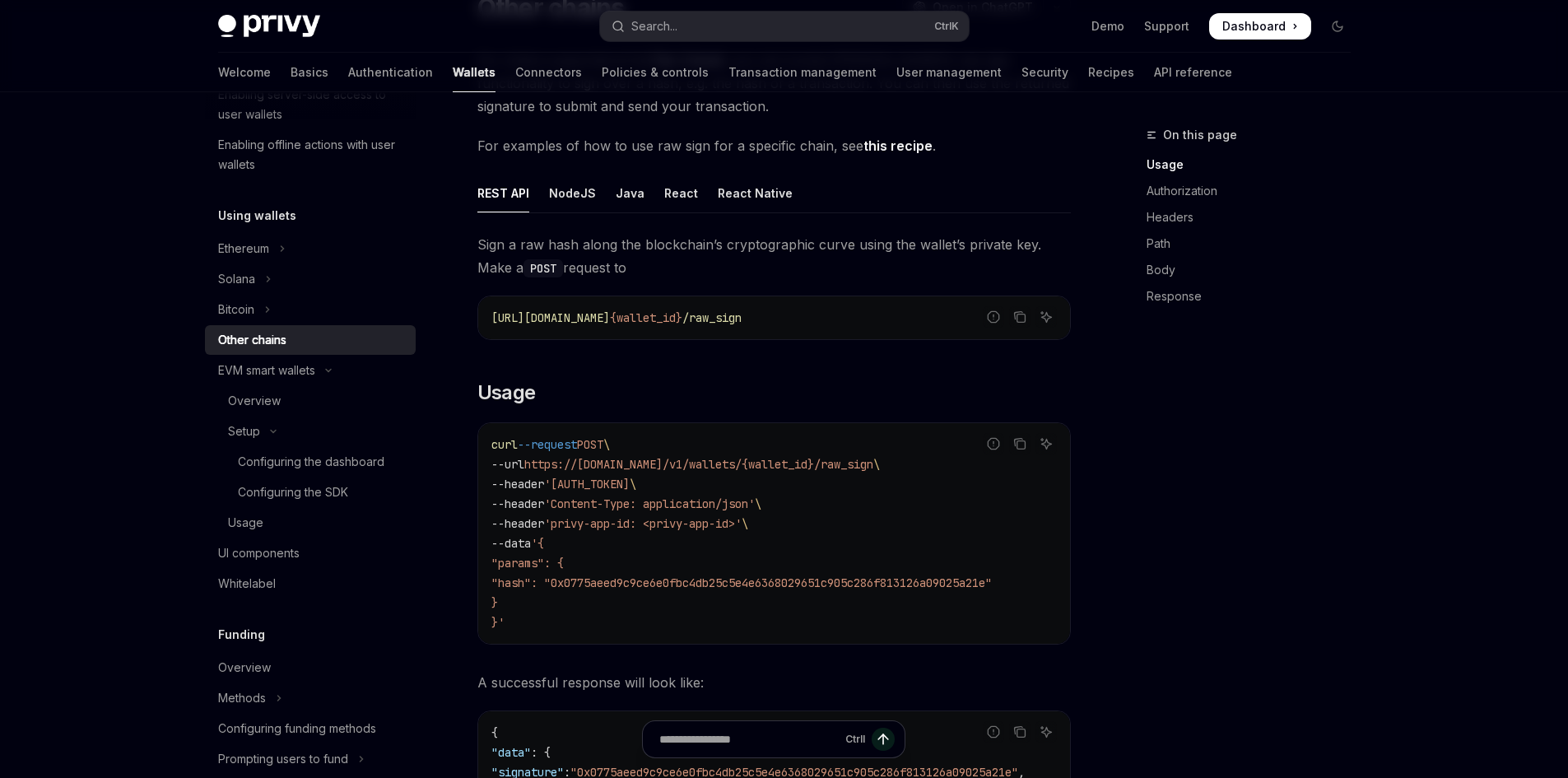
scroll to position [164, 0]
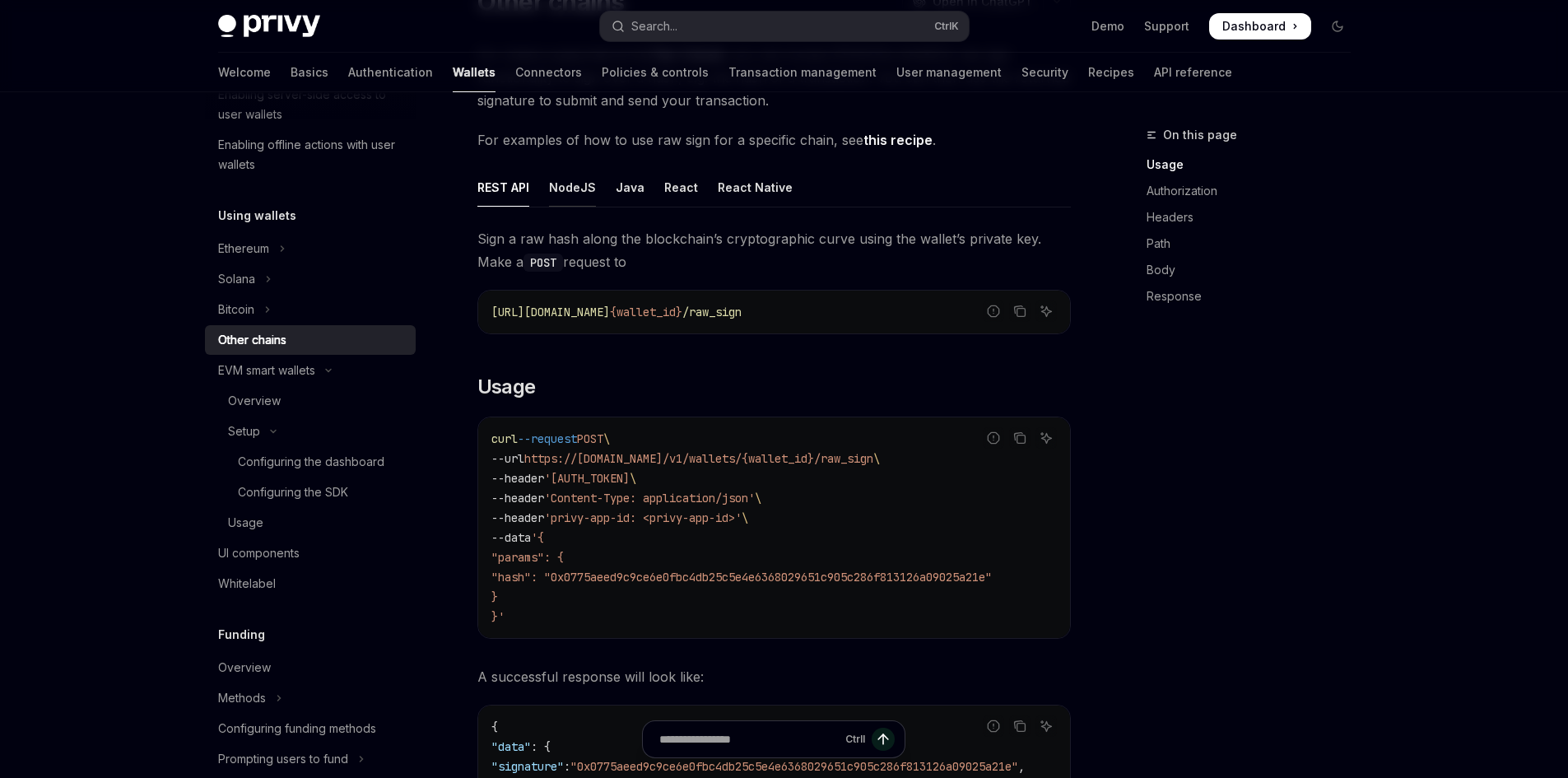
click at [565, 191] on div "NodeJS" at bounding box center [572, 187] width 47 height 39
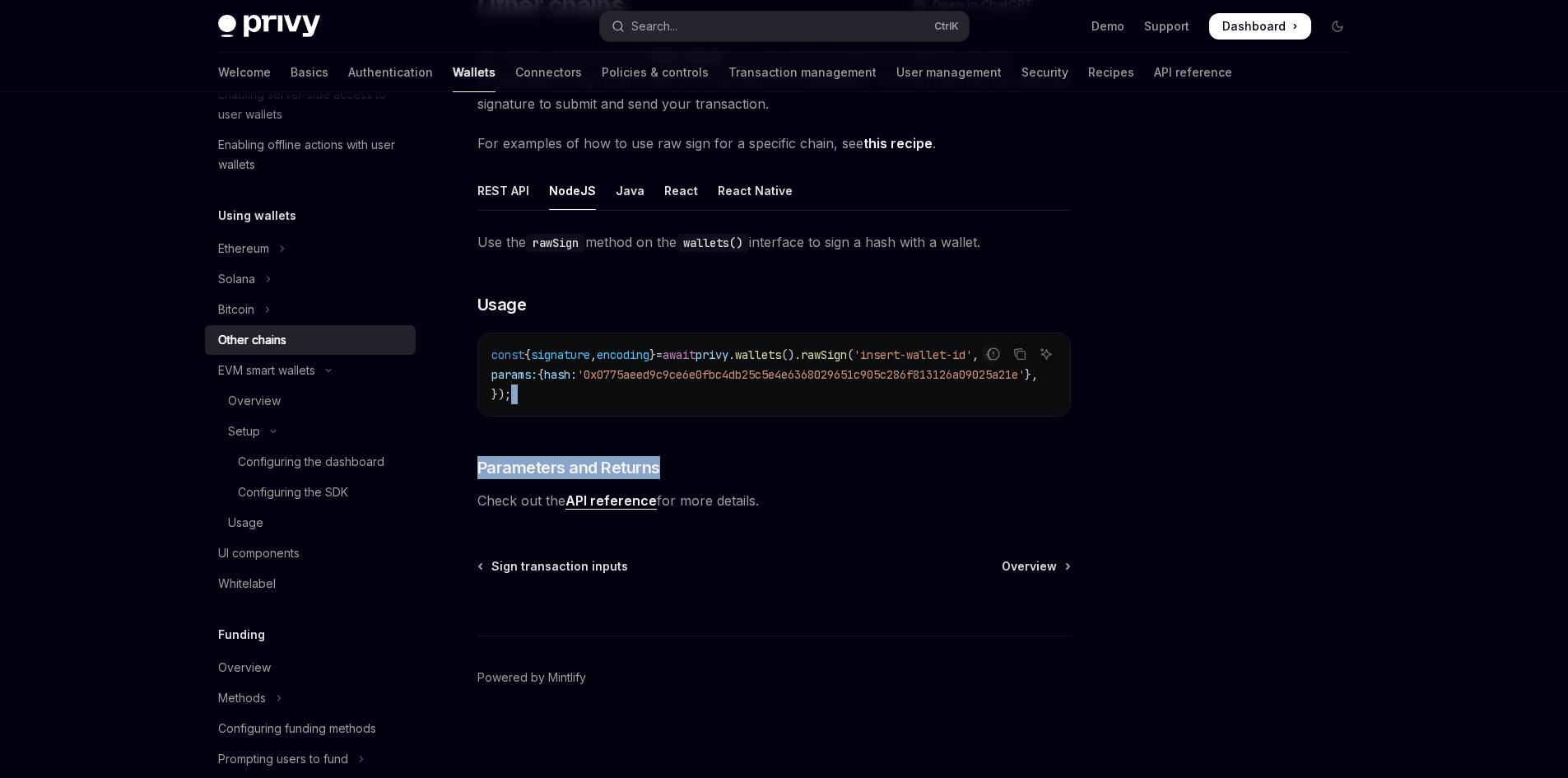
drag, startPoint x: 679, startPoint y: 419, endPoint x: 783, endPoint y: 424, distance: 104.1
click at [781, 425] on div "Use the rawSign method on the wallets() interface to sign a hash with a wallet.…" at bounding box center [773, 371] width 593 height 281
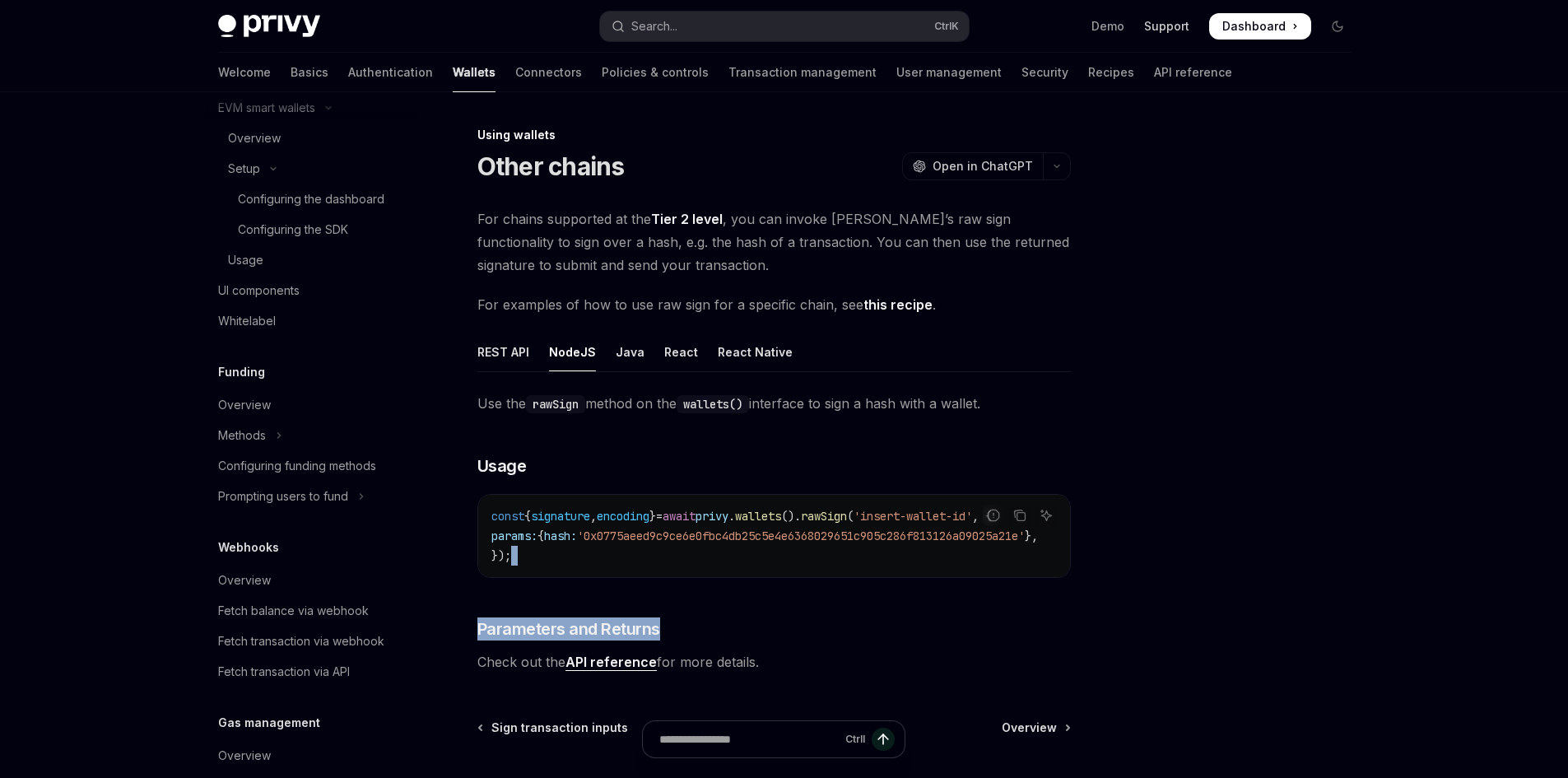
click at [1176, 27] on link "Support" at bounding box center [1167, 26] width 46 height 17
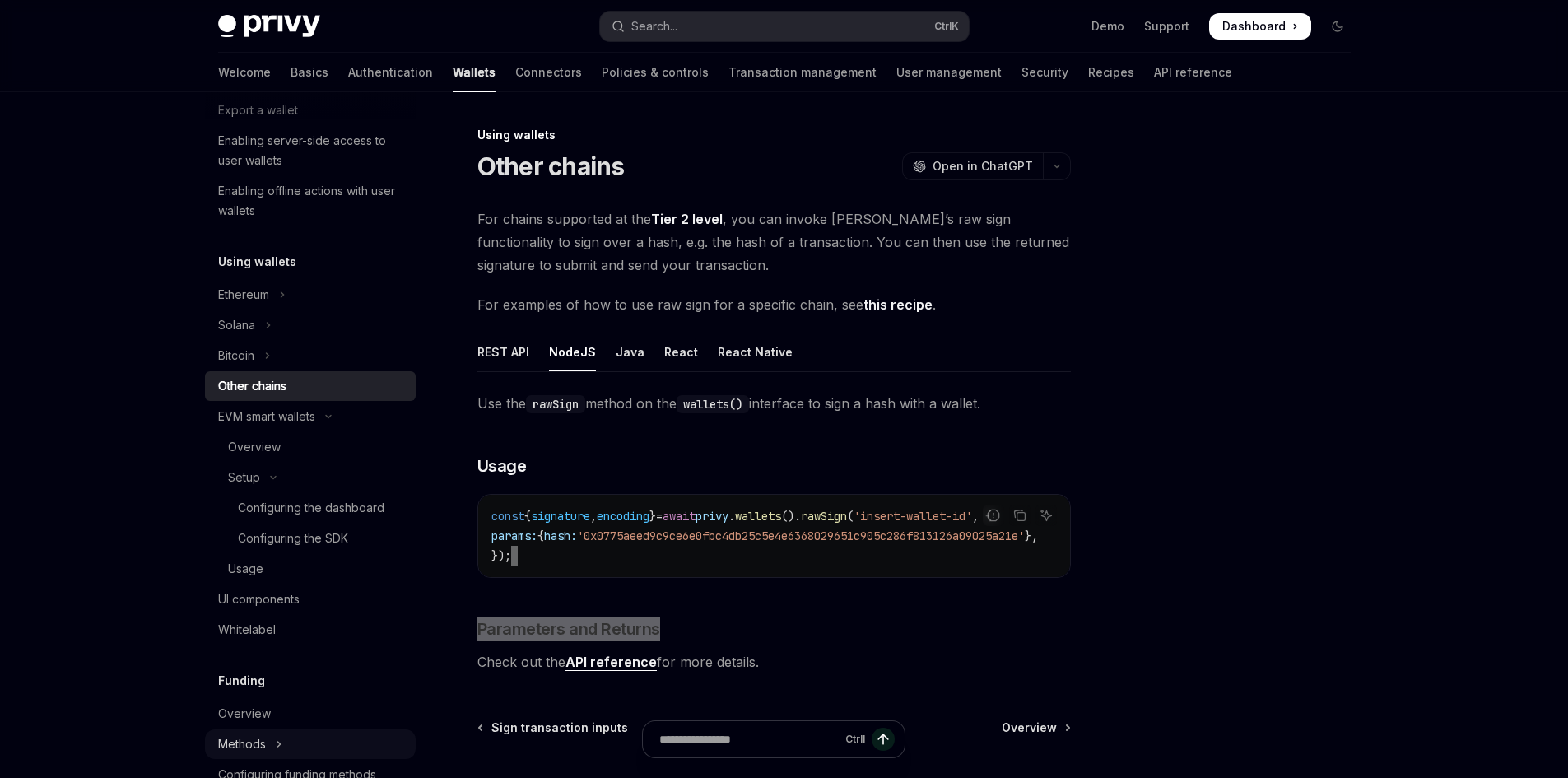
scroll to position [247, 0]
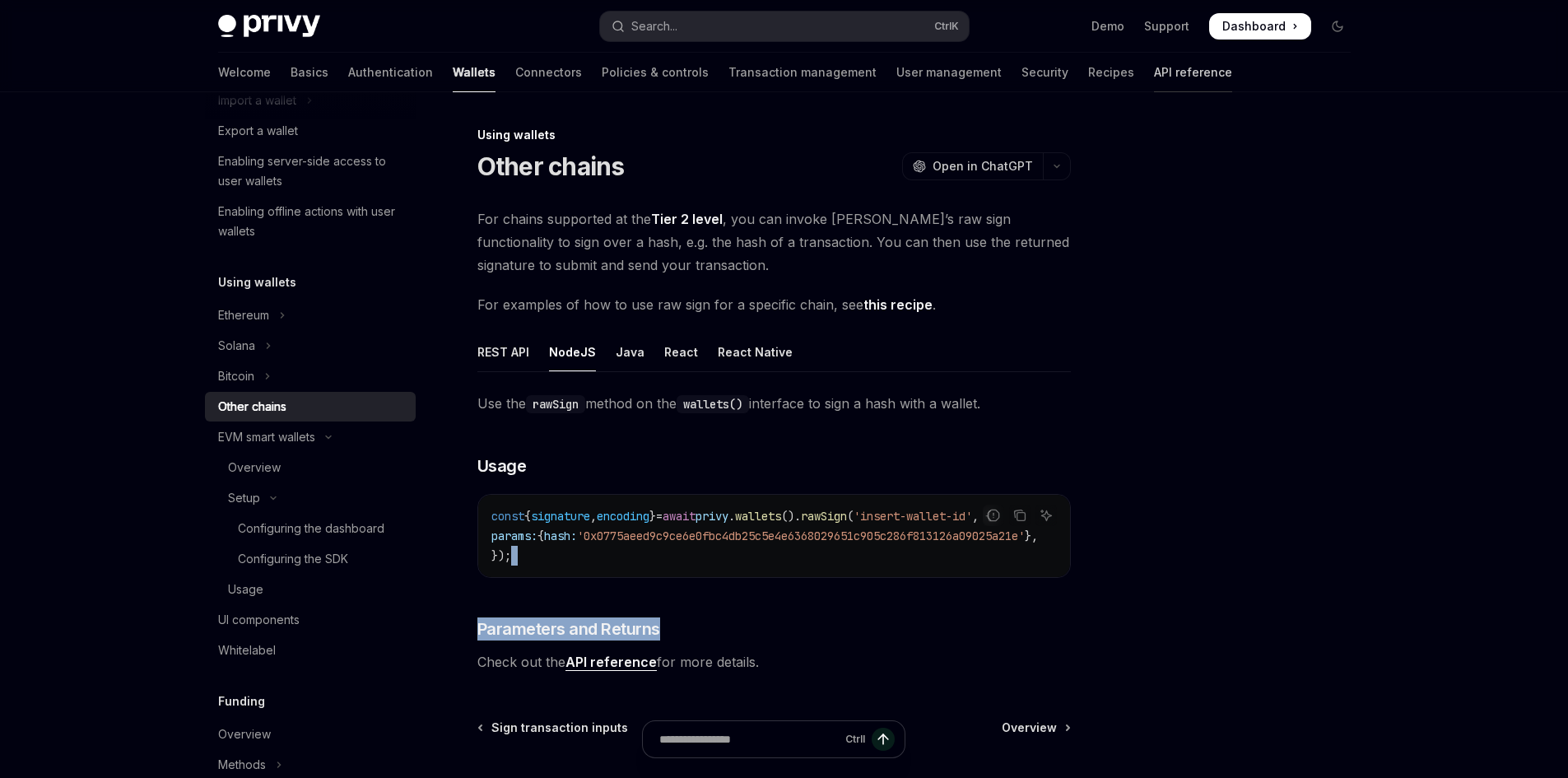
click at [1154, 72] on link "API reference" at bounding box center [1193, 72] width 78 height 40
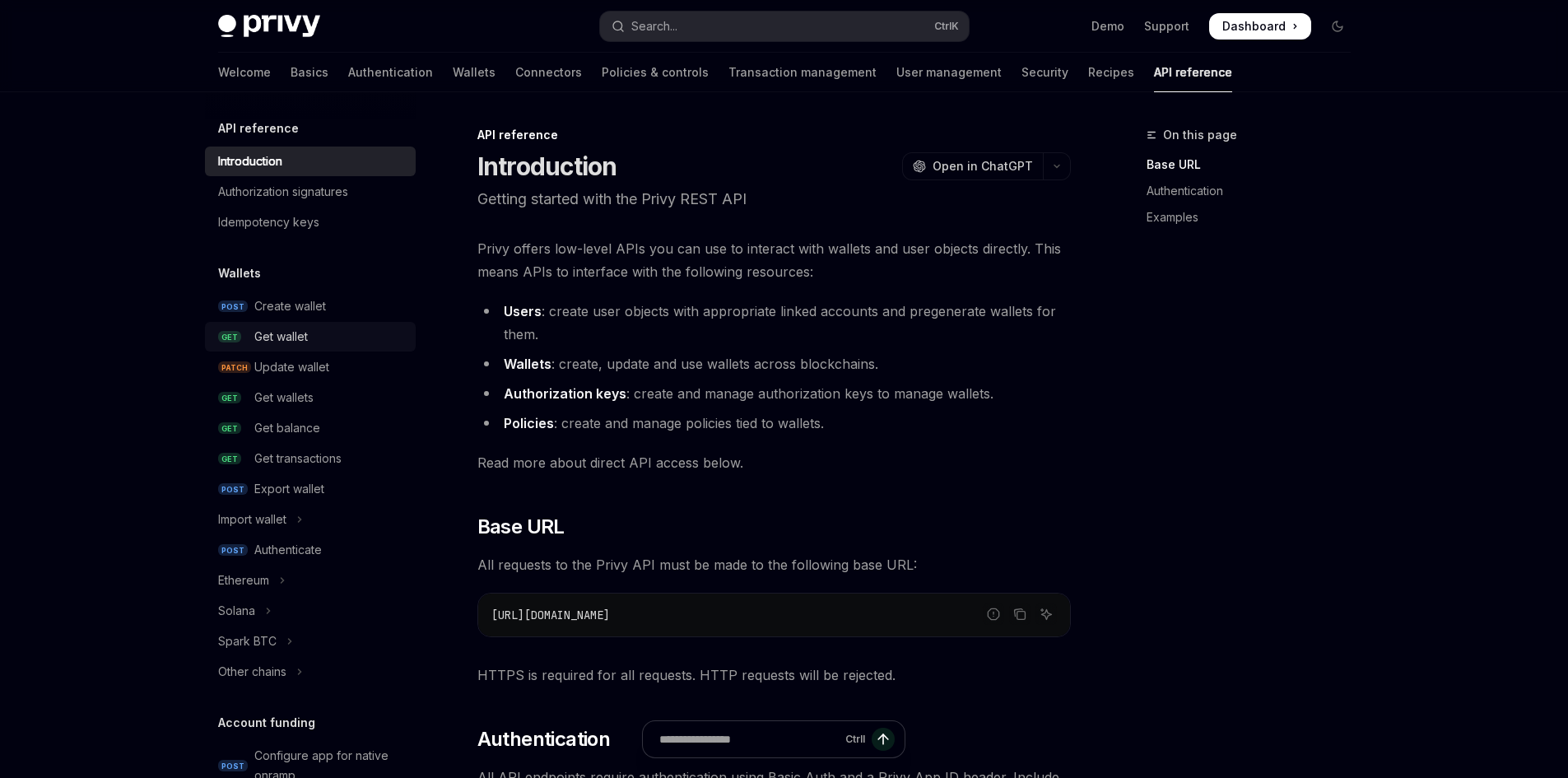
click at [309, 343] on div "Get wallet" at bounding box center [330, 337] width 151 height 19
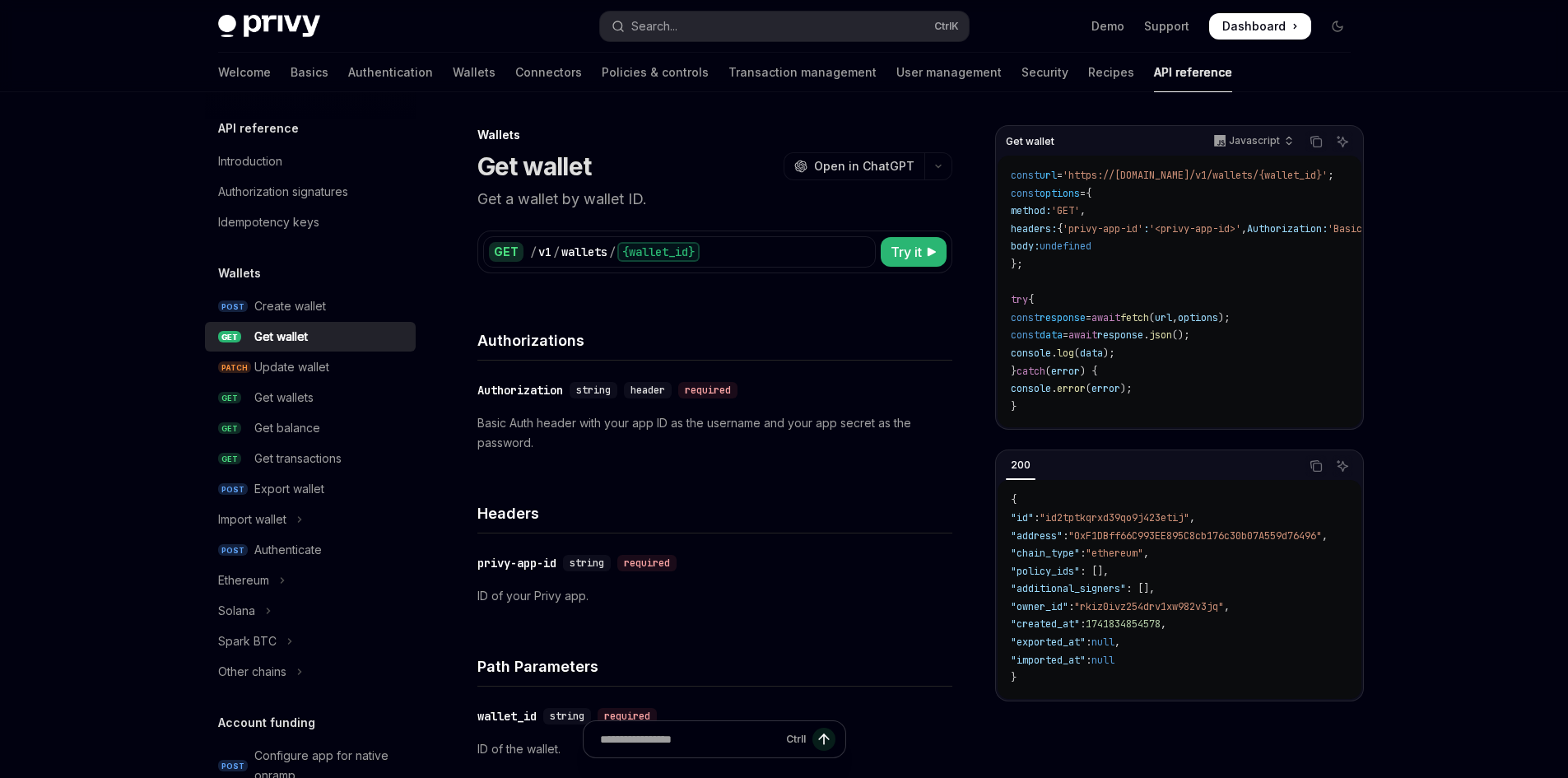
click at [307, 333] on div "Get wallet" at bounding box center [280, 337] width 54 height 19
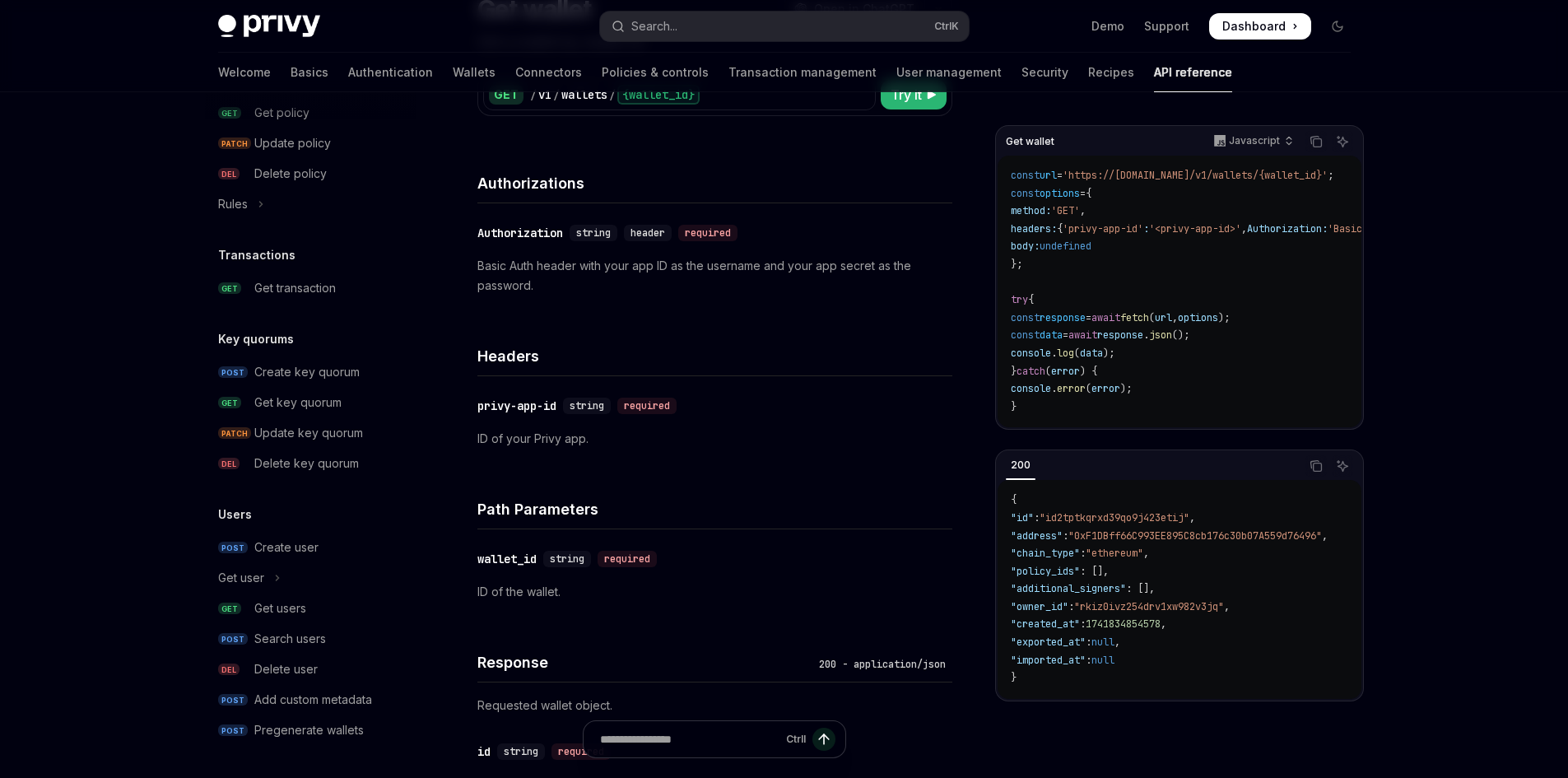
scroll to position [164, 0]
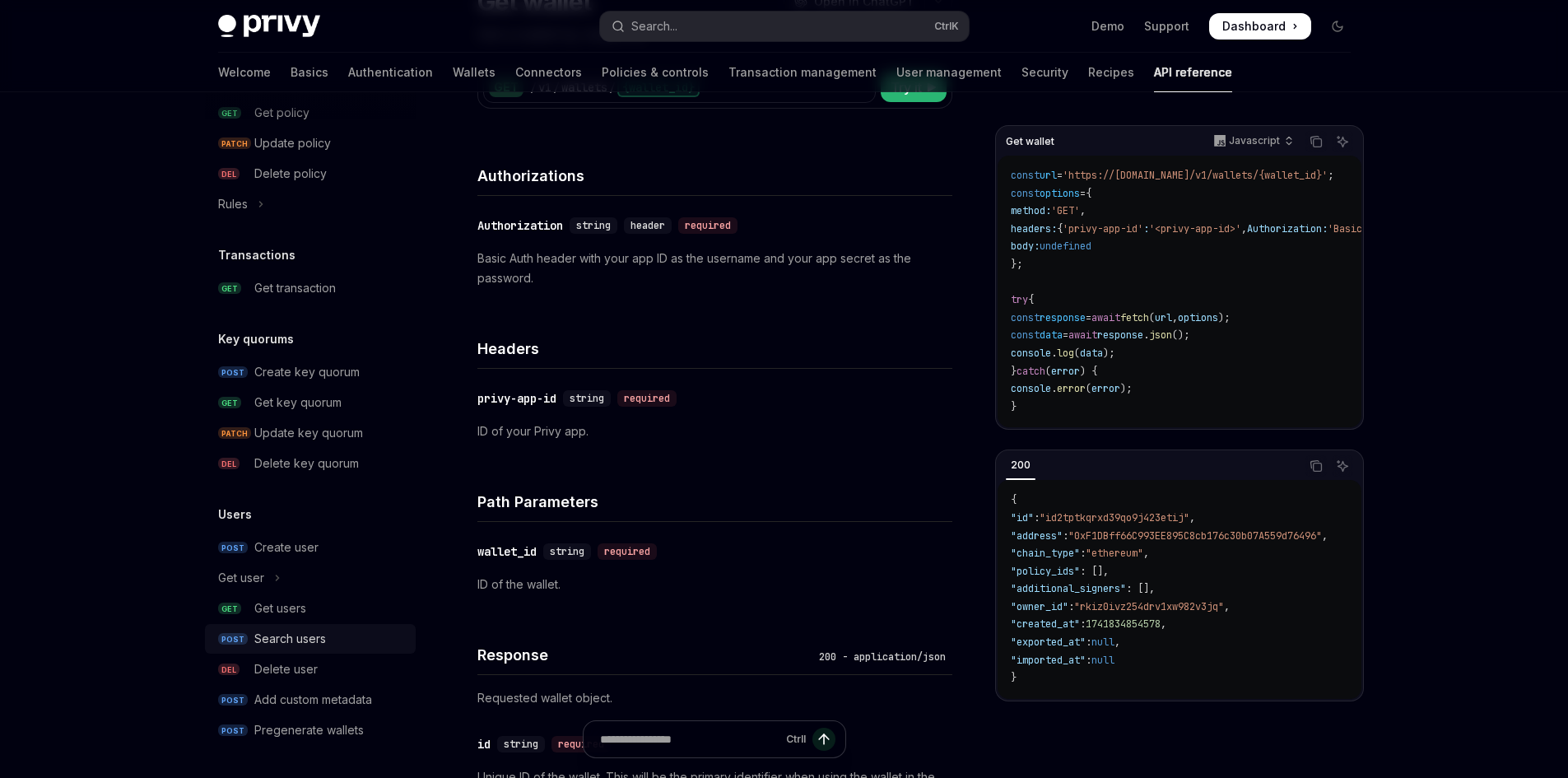
click at [330, 649] on link "POST Search users" at bounding box center [310, 639] width 211 height 30
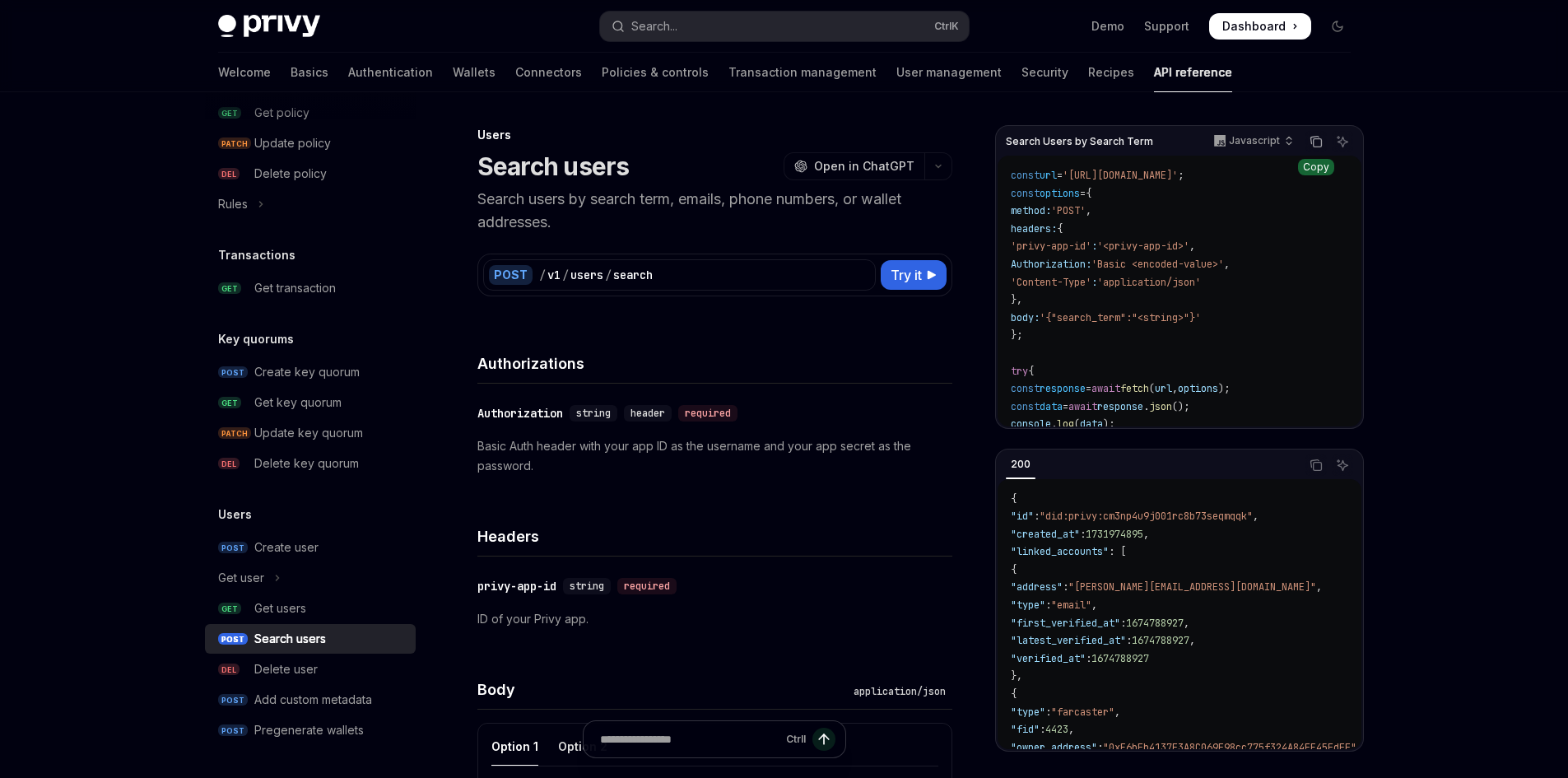
click at [1320, 146] on icon "Copy the contents from the code block" at bounding box center [1316, 142] width 13 height 13
click at [453, 76] on link "Wallets" at bounding box center [474, 72] width 43 height 40
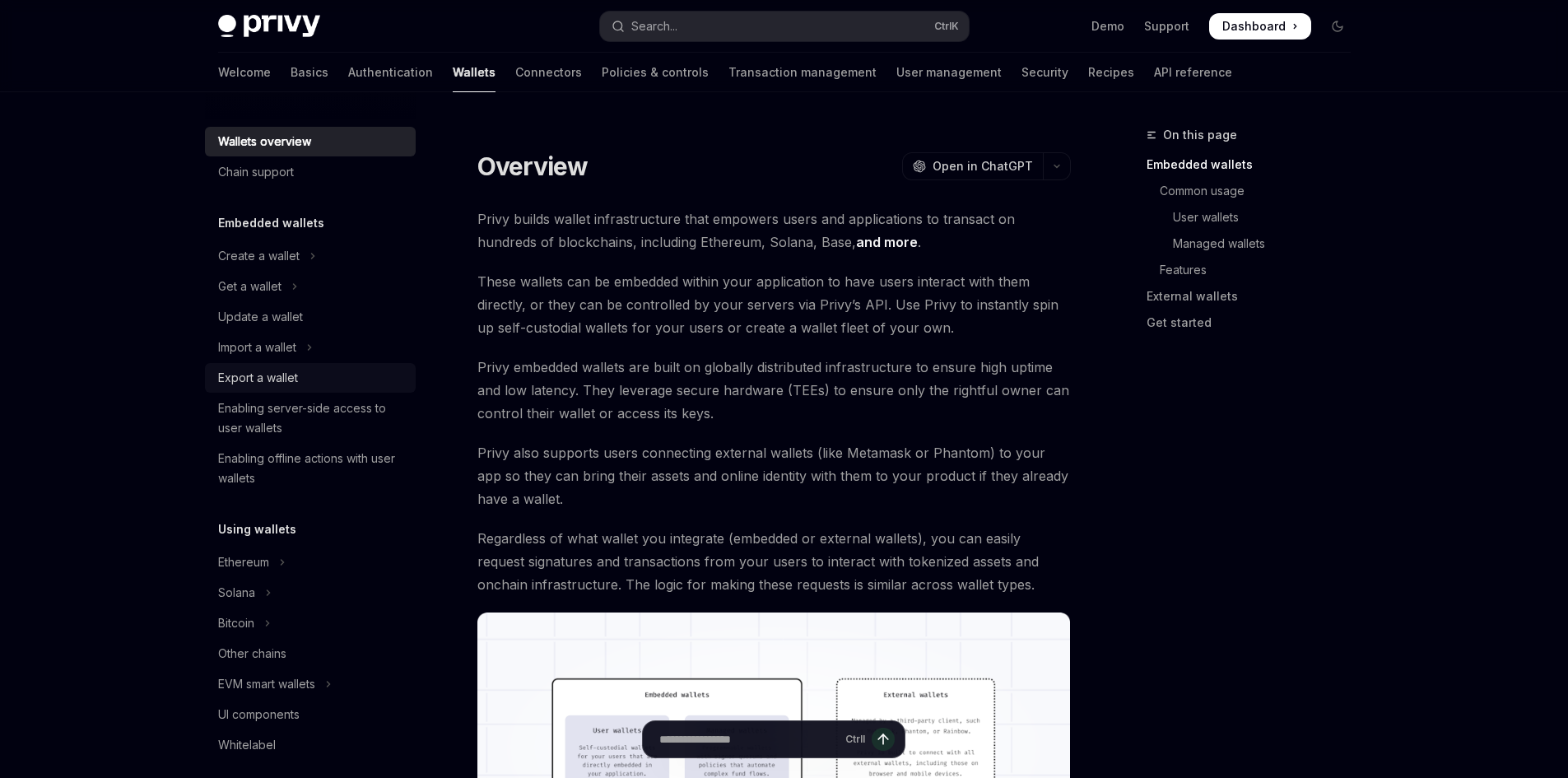
click at [293, 370] on div "Export a wallet" at bounding box center [258, 378] width 80 height 19
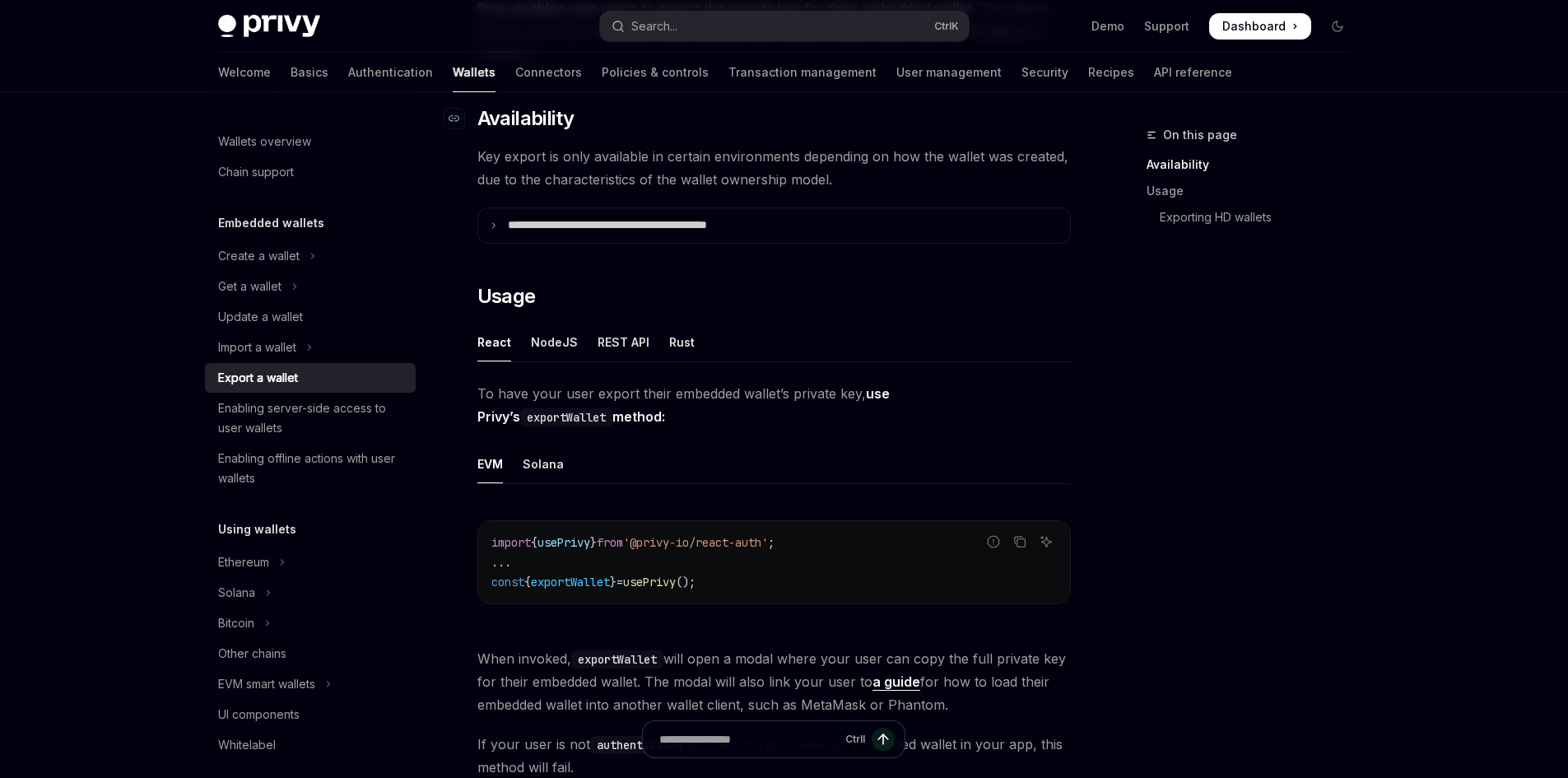
scroll to position [247, 0]
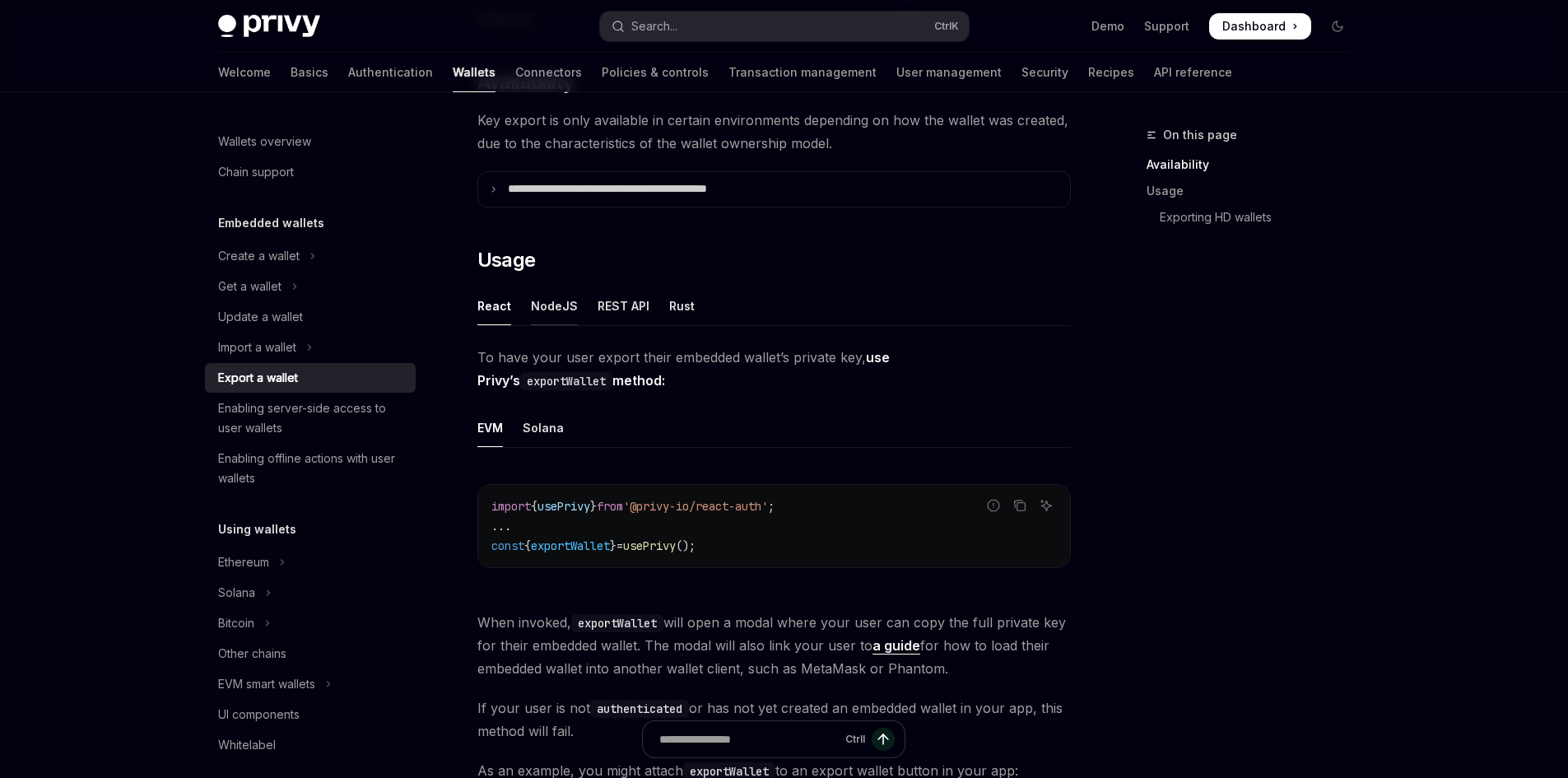
click at [548, 309] on div "NodeJS" at bounding box center [554, 306] width 47 height 39
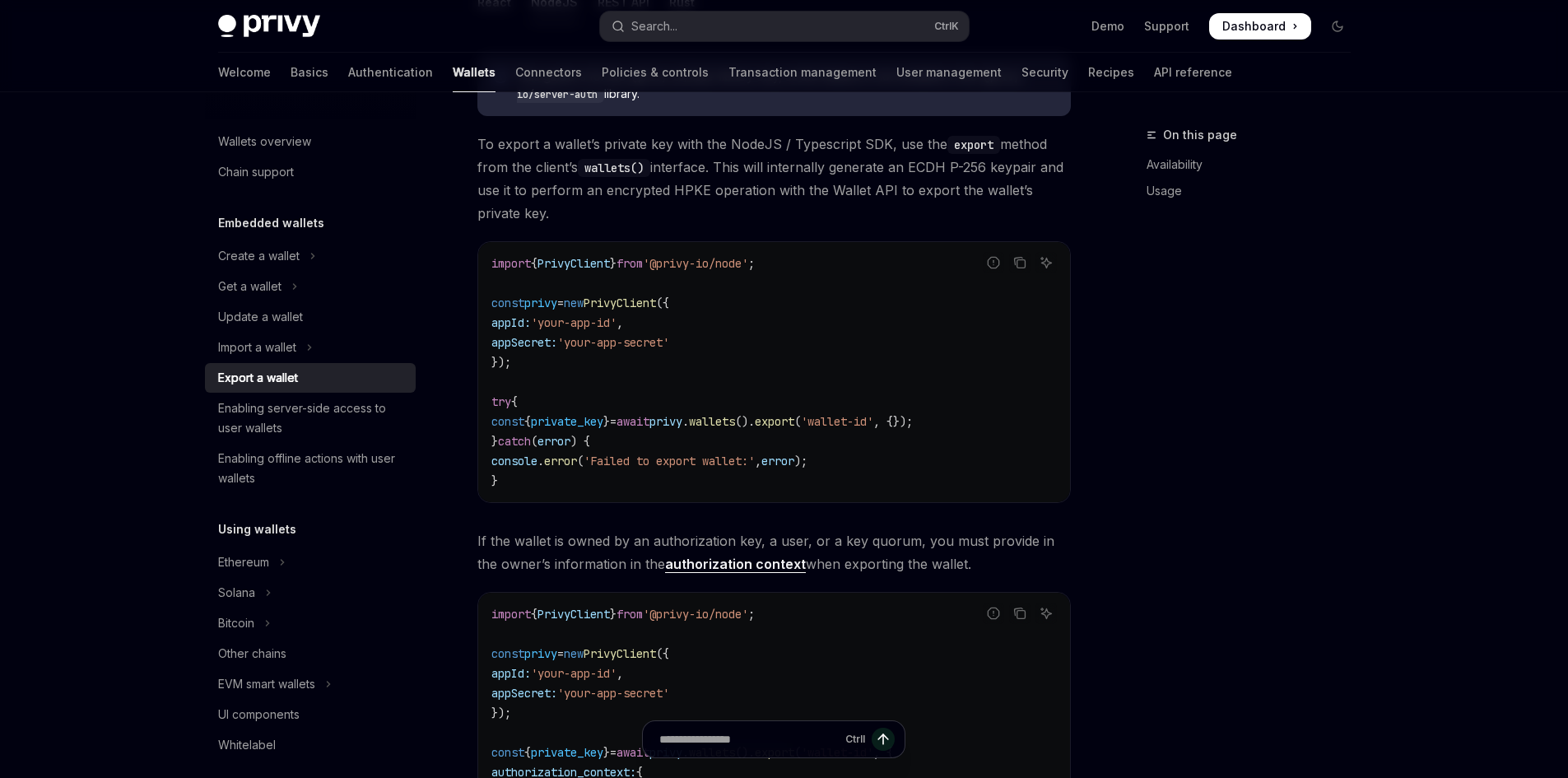
scroll to position [658, 0]
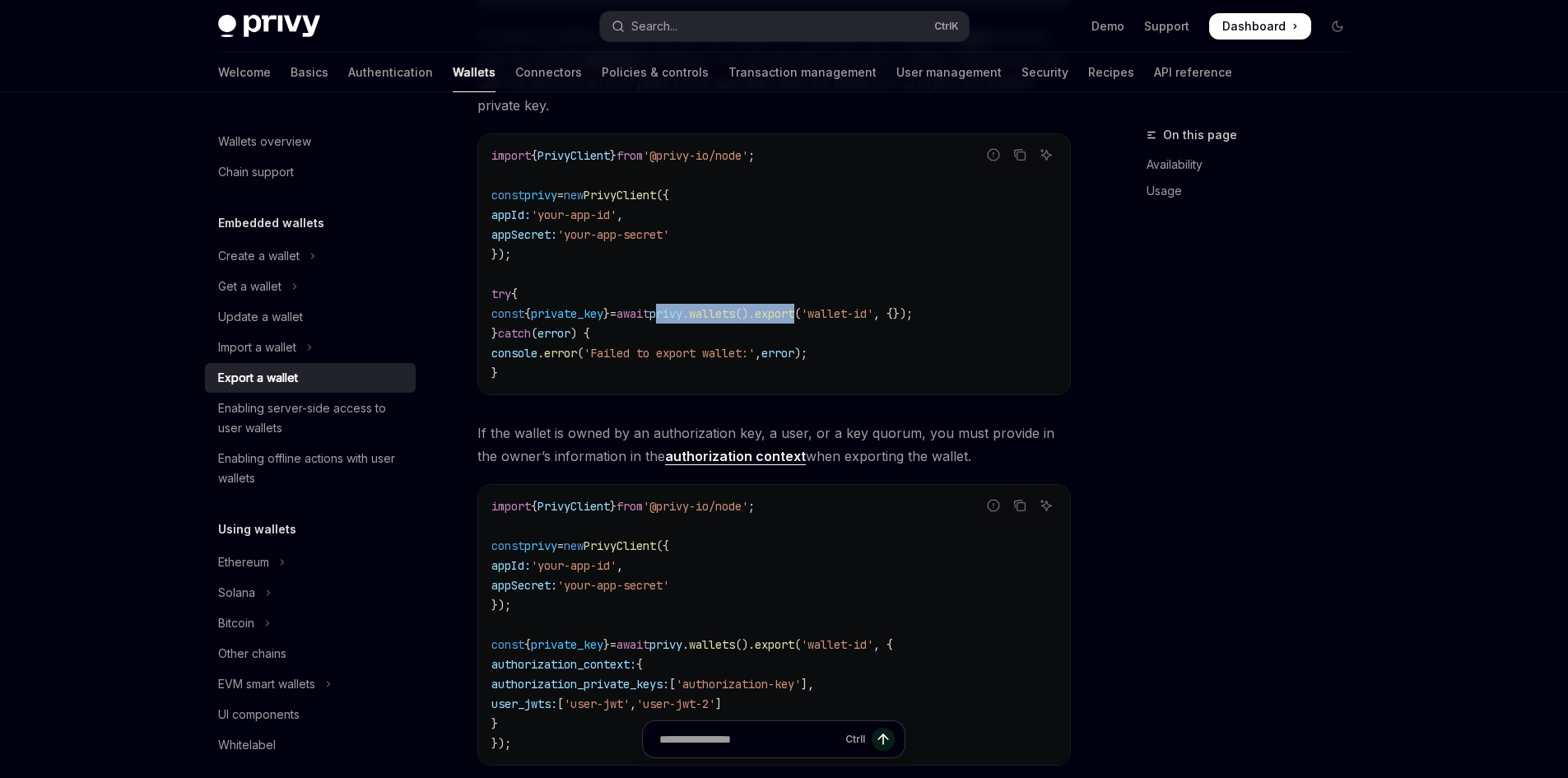
drag, startPoint x: 700, startPoint y: 315, endPoint x: 850, endPoint y: 318, distance: 150.0
click at [850, 318] on span "const { private_key } = await privy . wallets (). export ( 'wallet-id' , {});" at bounding box center [702, 313] width 422 height 15
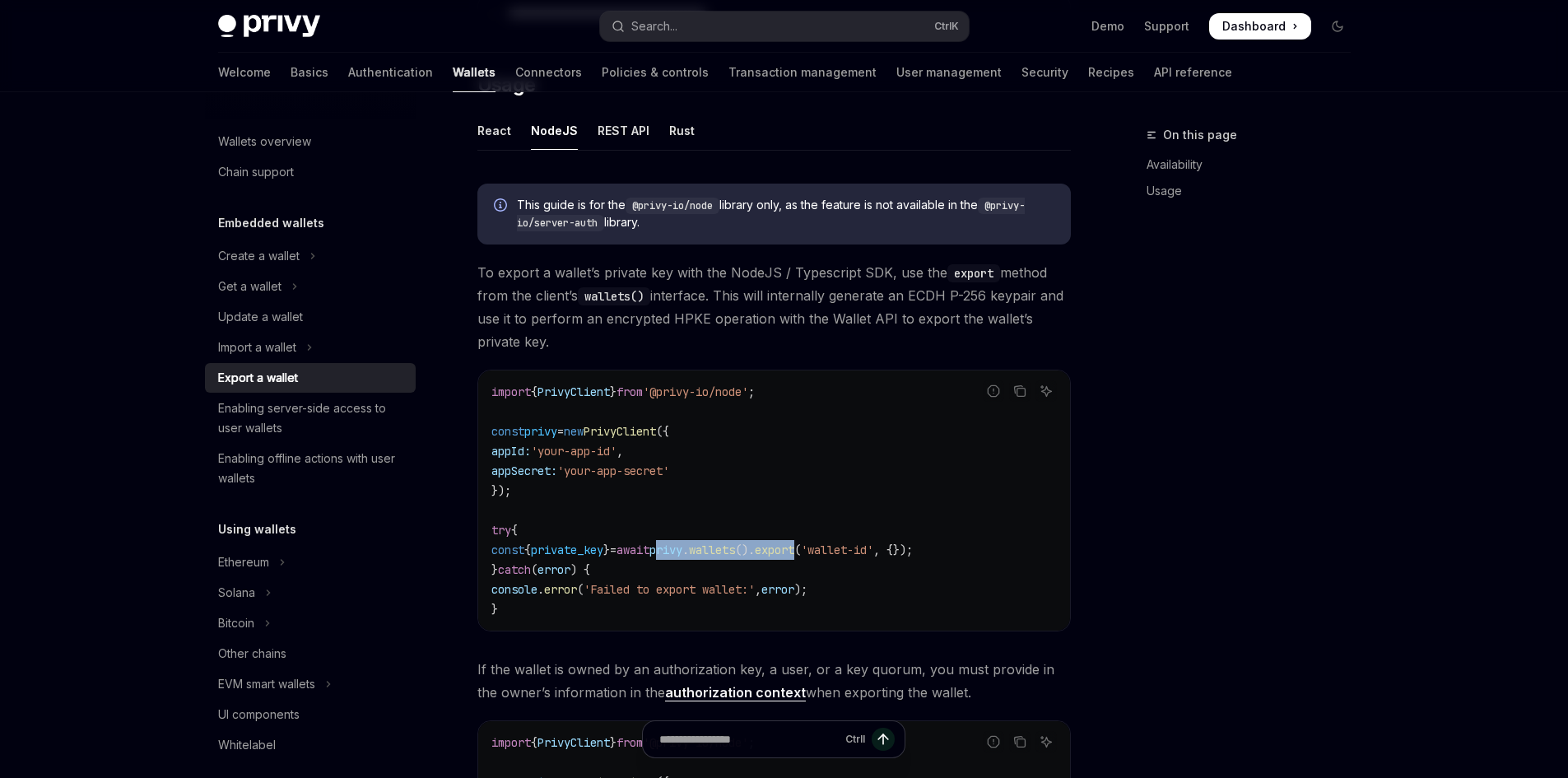
scroll to position [330, 0]
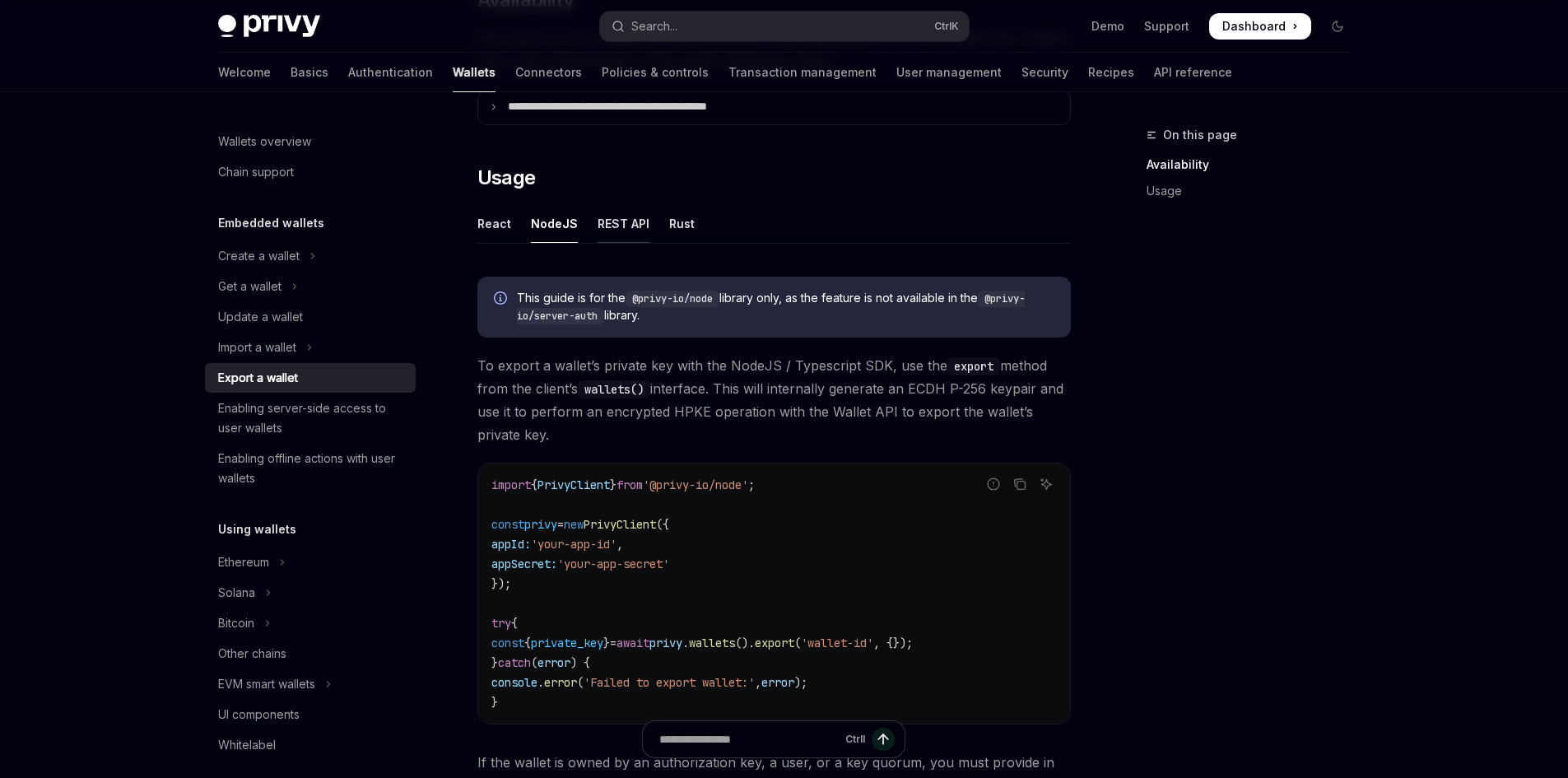
click at [627, 224] on div "REST API" at bounding box center [623, 223] width 52 height 39
type textarea "*"
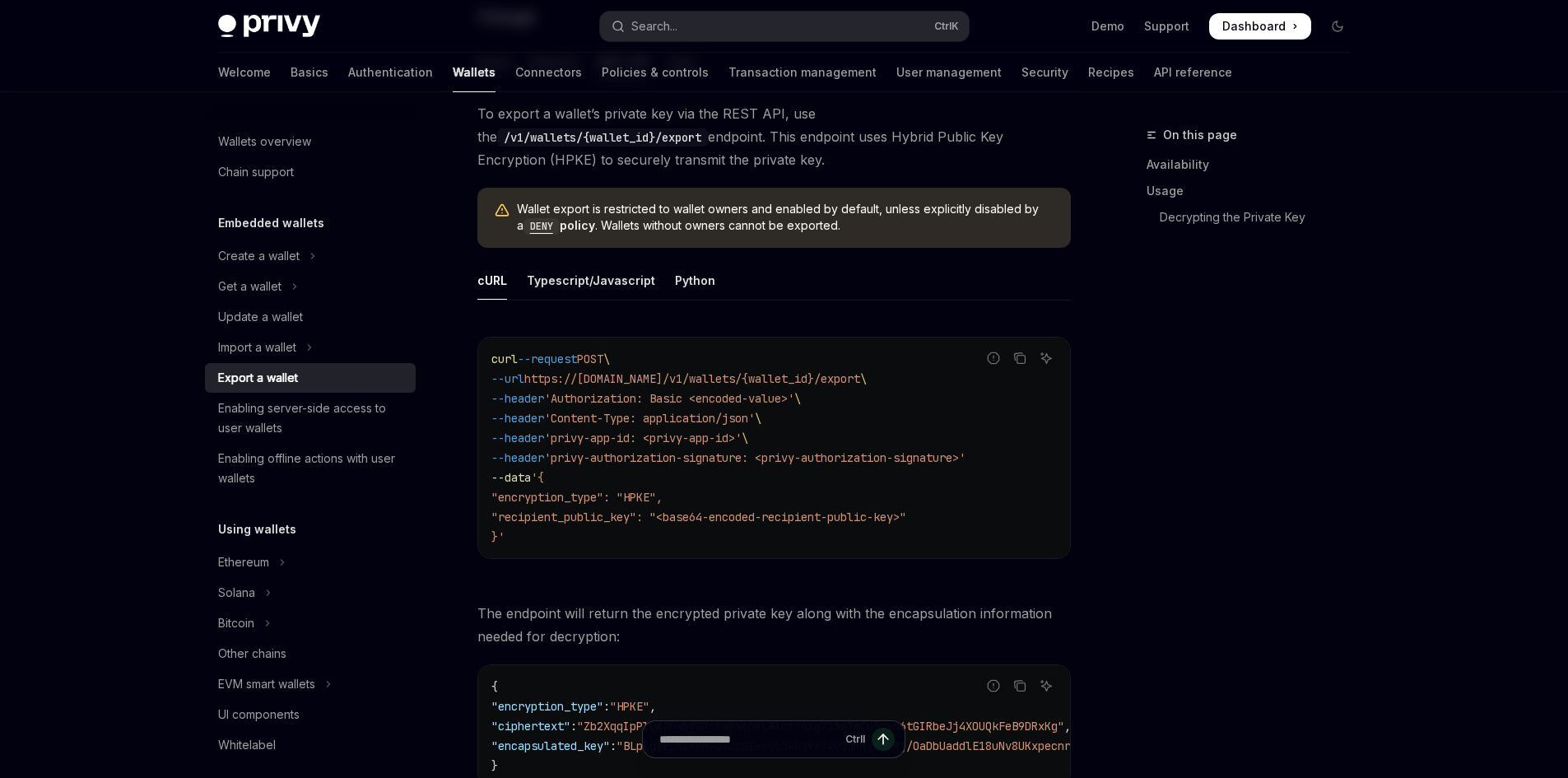
scroll to position [494, 0]
drag, startPoint x: 842, startPoint y: 375, endPoint x: 889, endPoint y: 382, distance: 47.5
click at [860, 382] on span "https://[DOMAIN_NAME]/v1/wallets/{wallet_id}/export" at bounding box center [693, 375] width 336 height 15
copy span "/export"
